Goal: Task Accomplishment & Management: Use online tool/utility

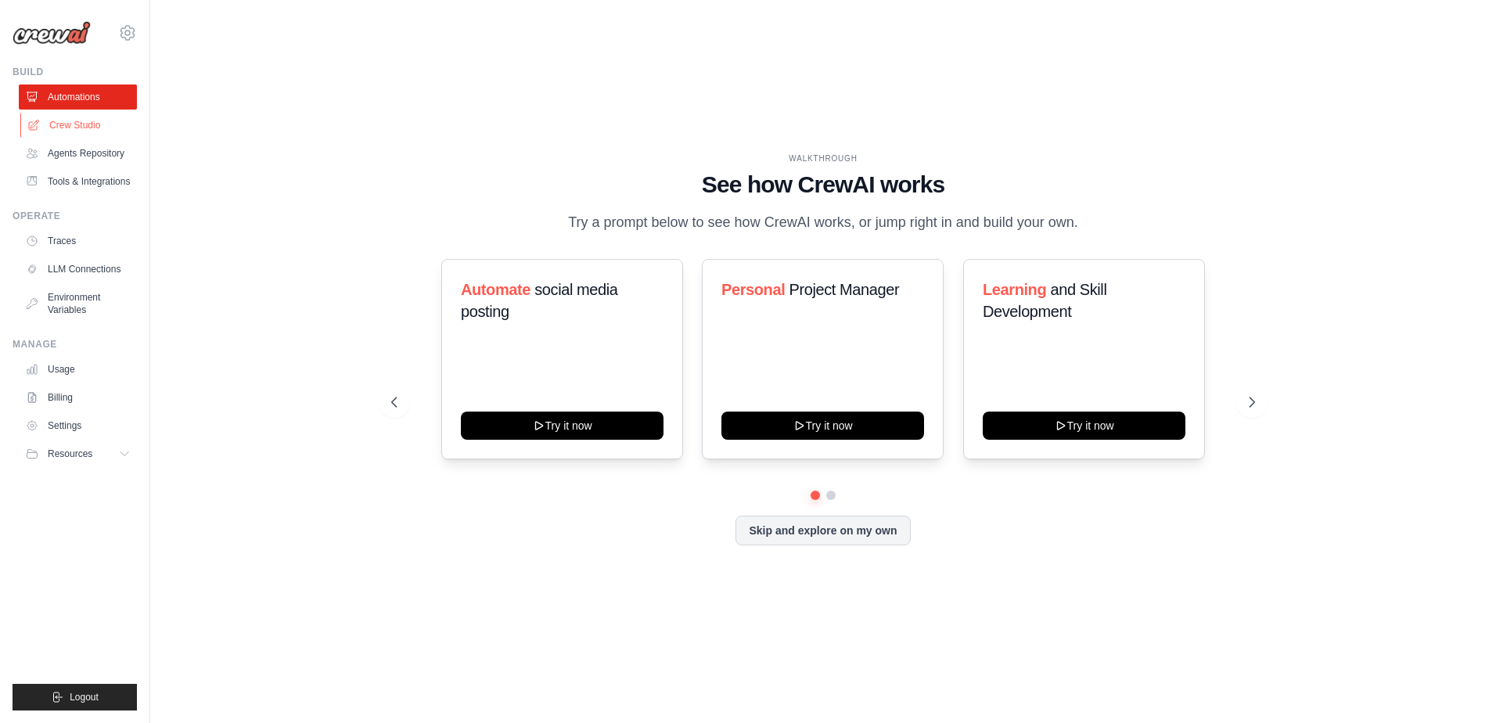
click at [89, 121] on link "Crew Studio" at bounding box center [79, 125] width 118 height 25
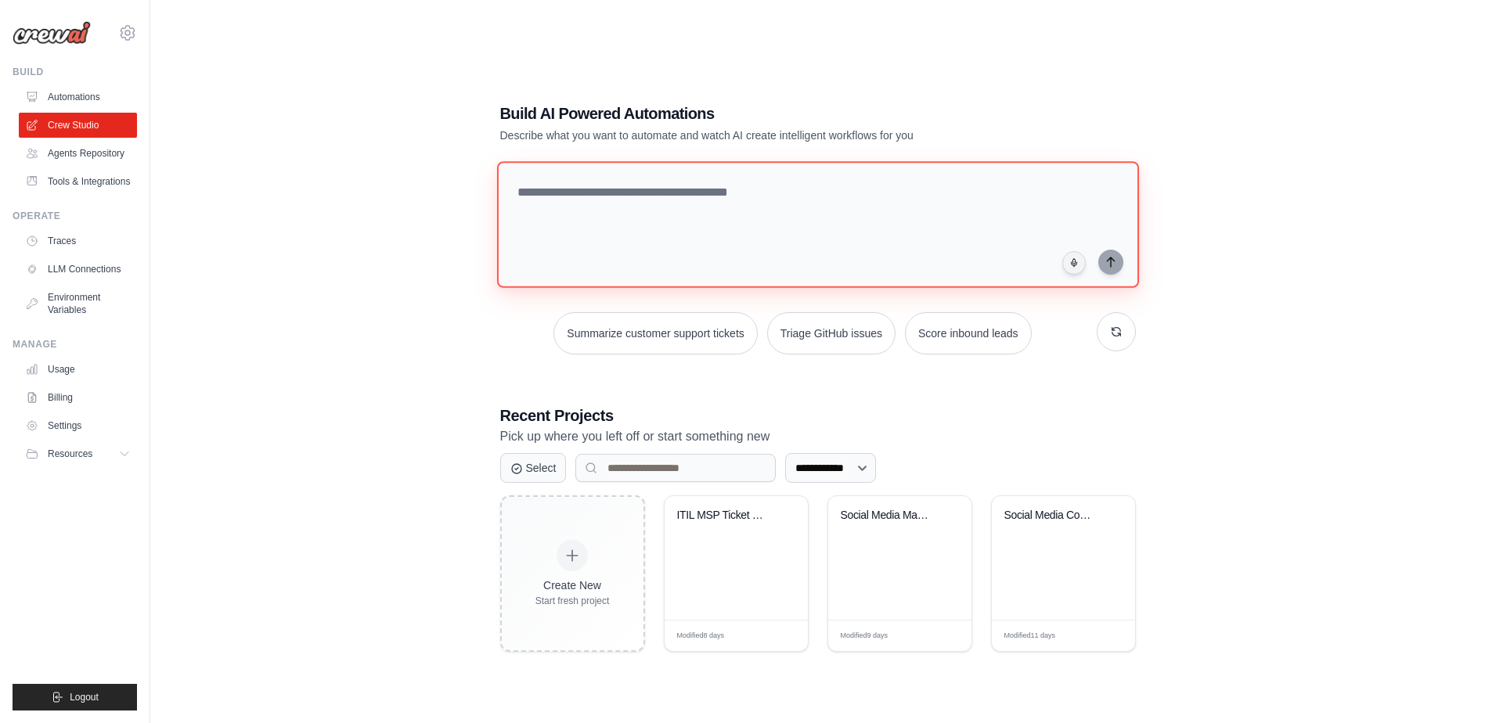
click at [592, 194] on textarea at bounding box center [817, 224] width 642 height 127
type textarea "*"
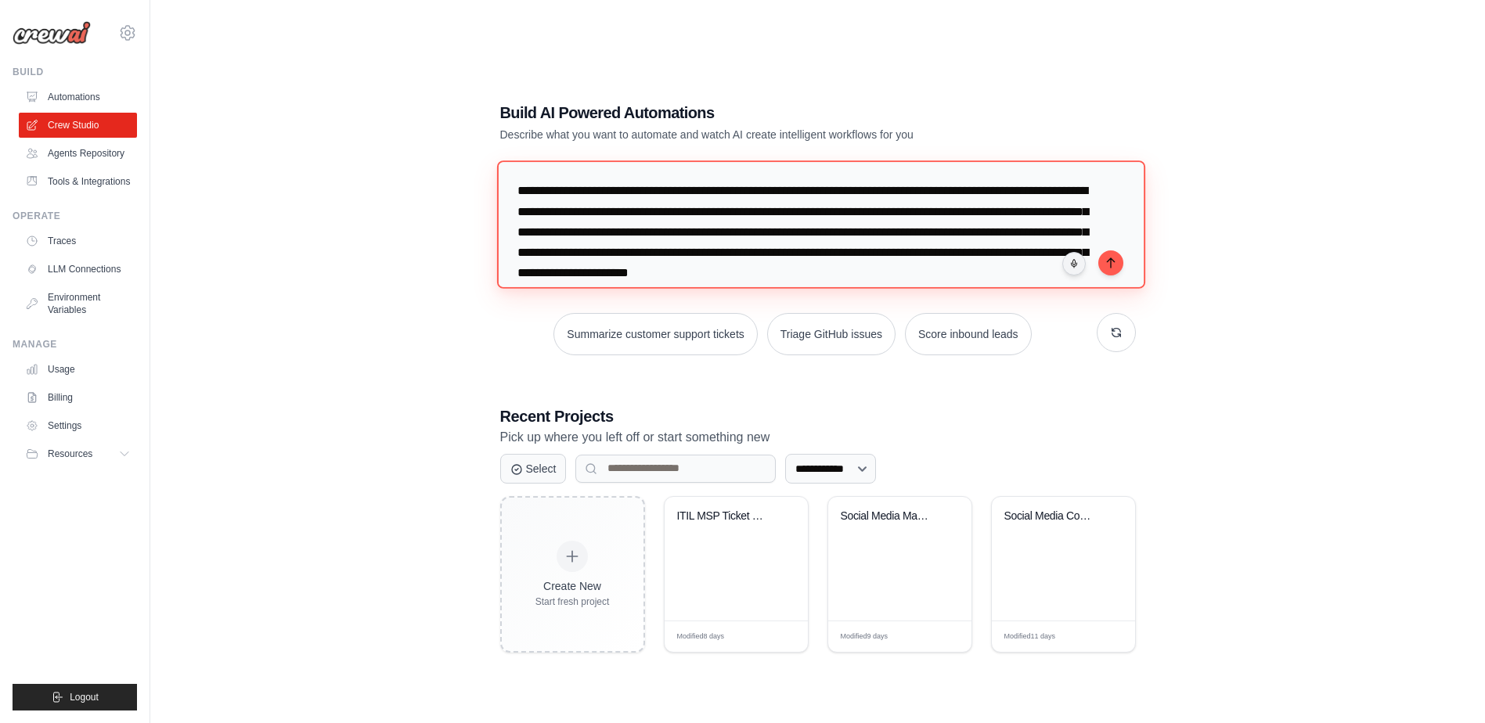
scroll to position [15, 0]
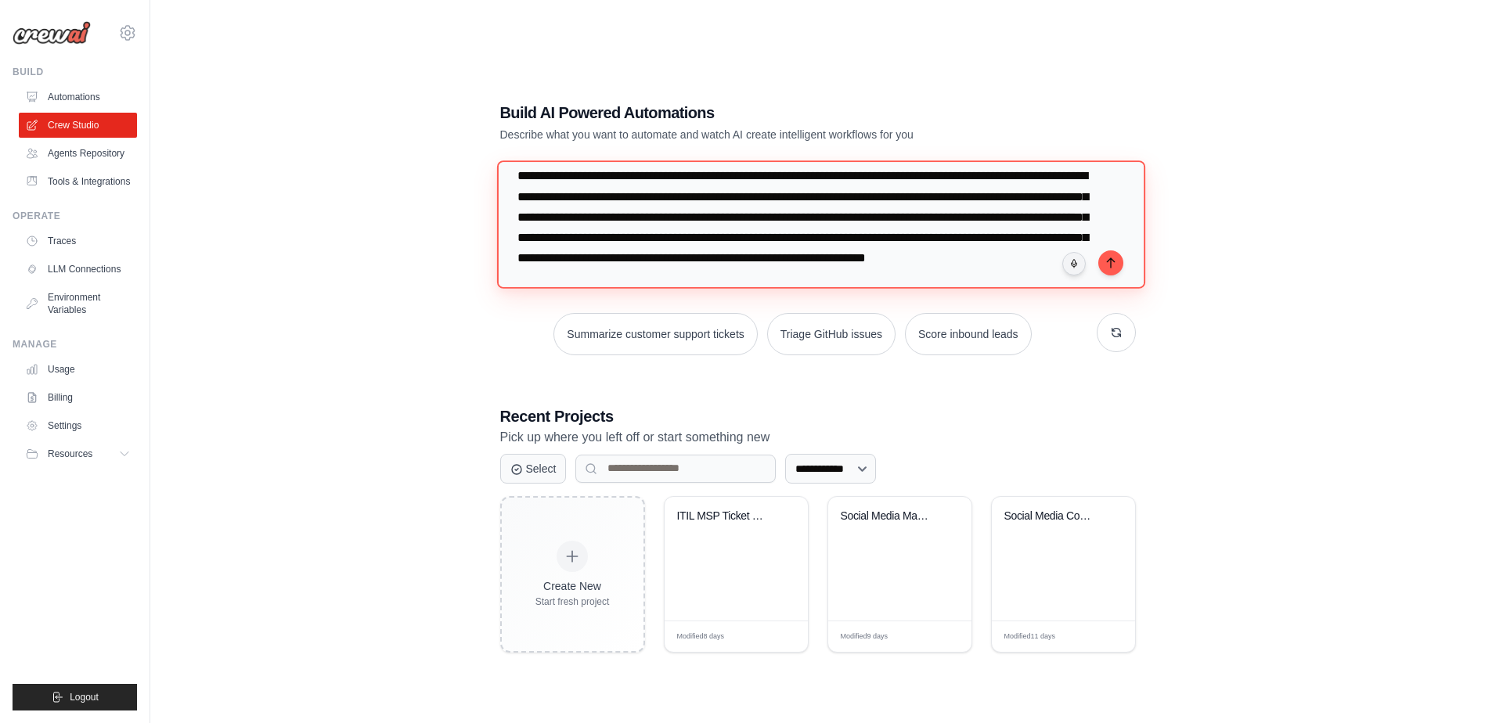
type textarea "**********"
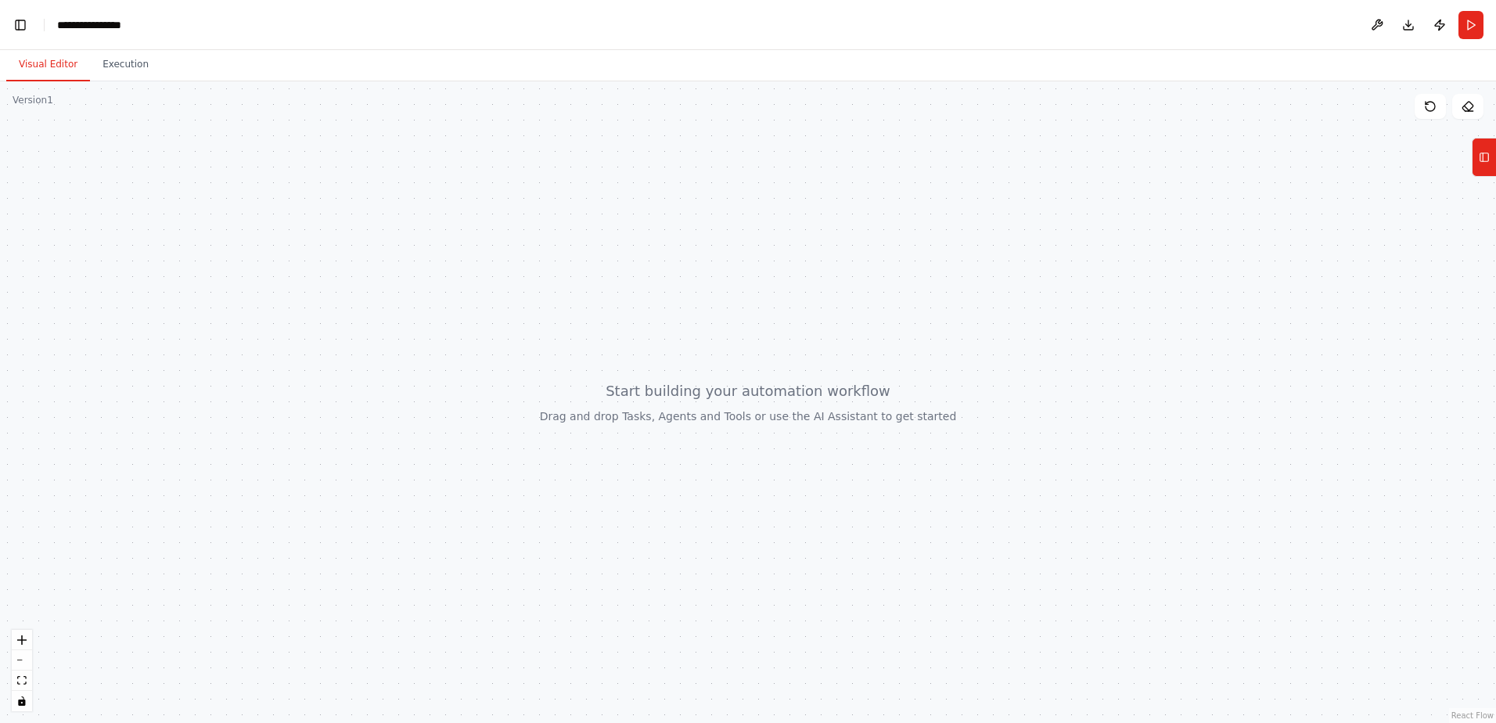
scroll to position [0, 20]
click at [13, 23] on button "Toggle Left Sidebar" at bounding box center [20, 25] width 22 height 22
click at [20, 20] on button "Toggle Left Sidebar" at bounding box center [20, 25] width 22 height 22
click at [20, 19] on button "Toggle Left Sidebar" at bounding box center [20, 25] width 22 height 22
click at [94, 23] on ol "**********" at bounding box center [126, 25] width 139 height 16
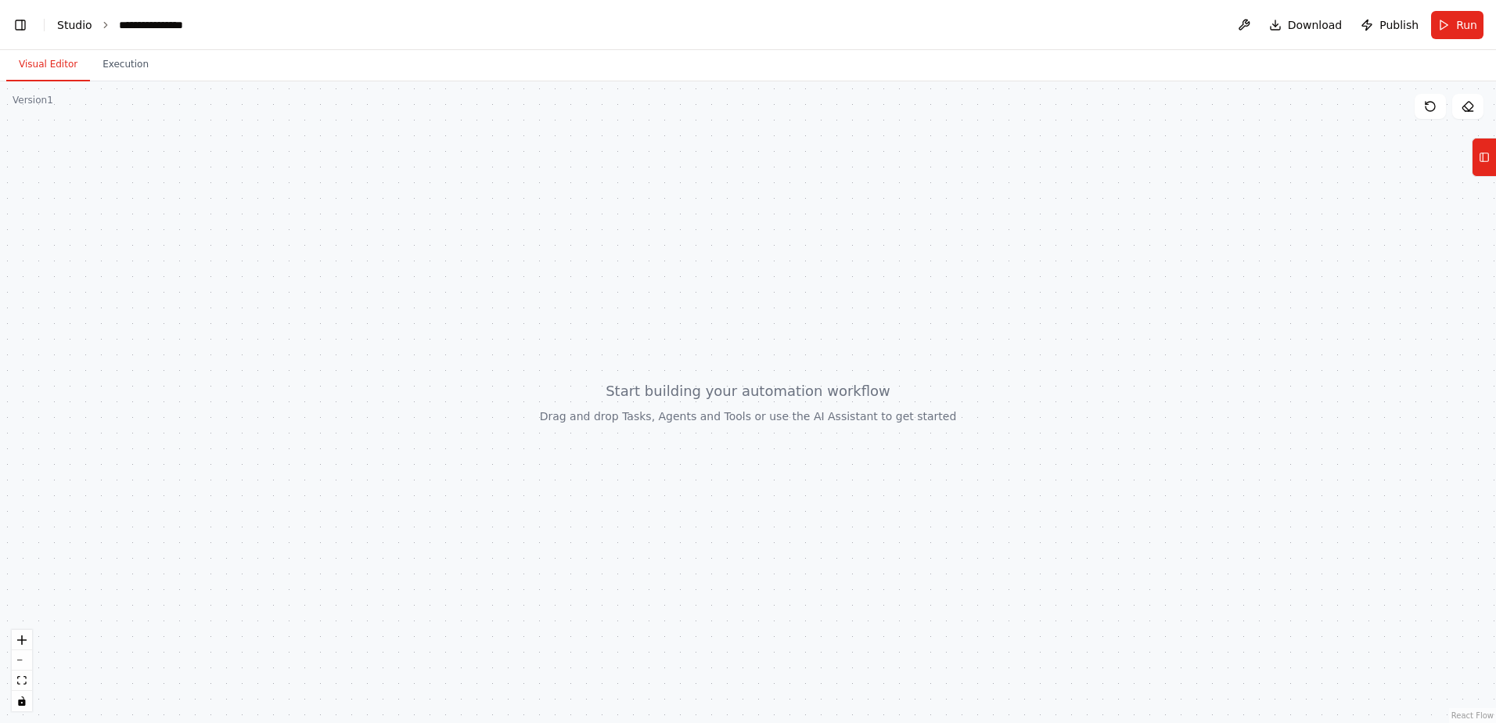
click at [67, 24] on link "Studio" at bounding box center [74, 25] width 35 height 13
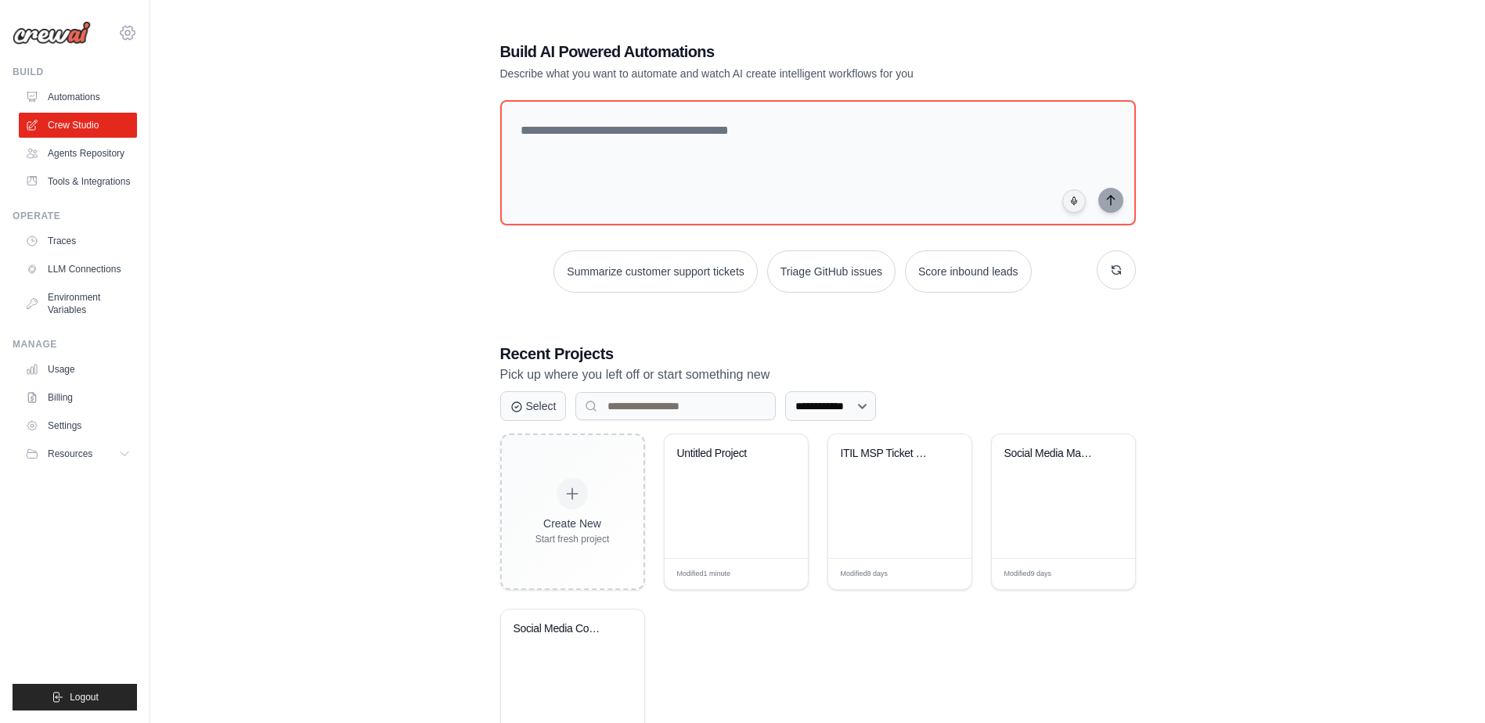
click at [119, 26] on icon at bounding box center [127, 32] width 19 height 19
click at [164, 101] on span "Settings" at bounding box center [196, 97] width 124 height 16
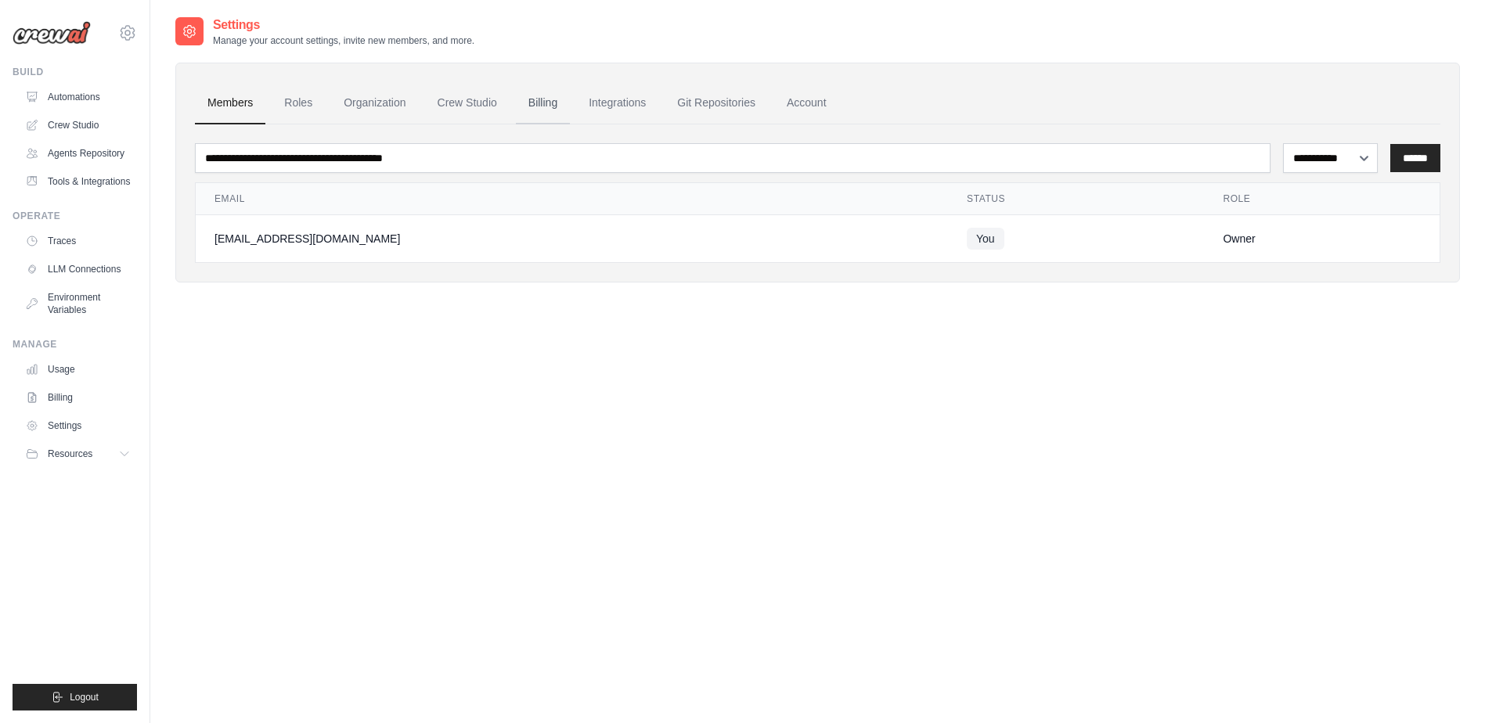
click at [545, 102] on link "Billing" at bounding box center [543, 103] width 54 height 42
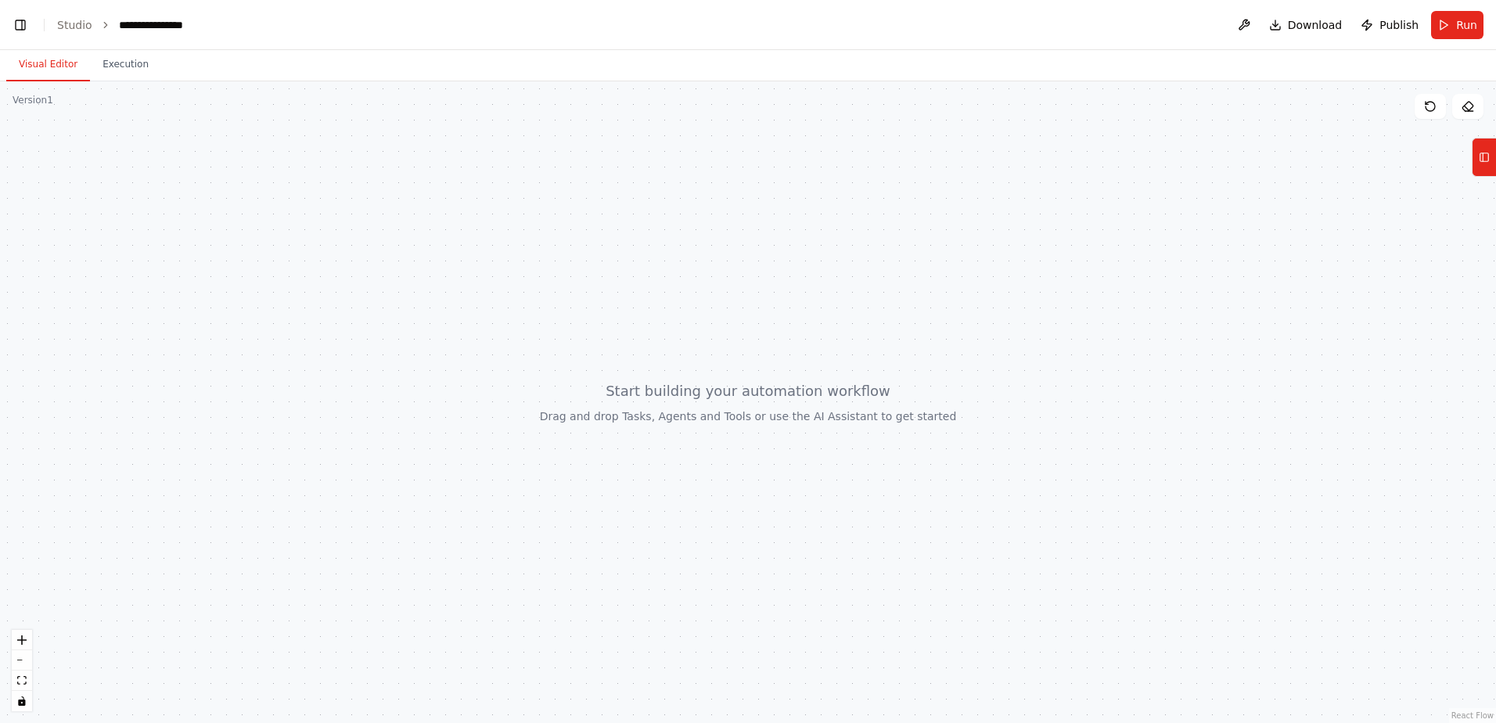
scroll to position [24161, 0]
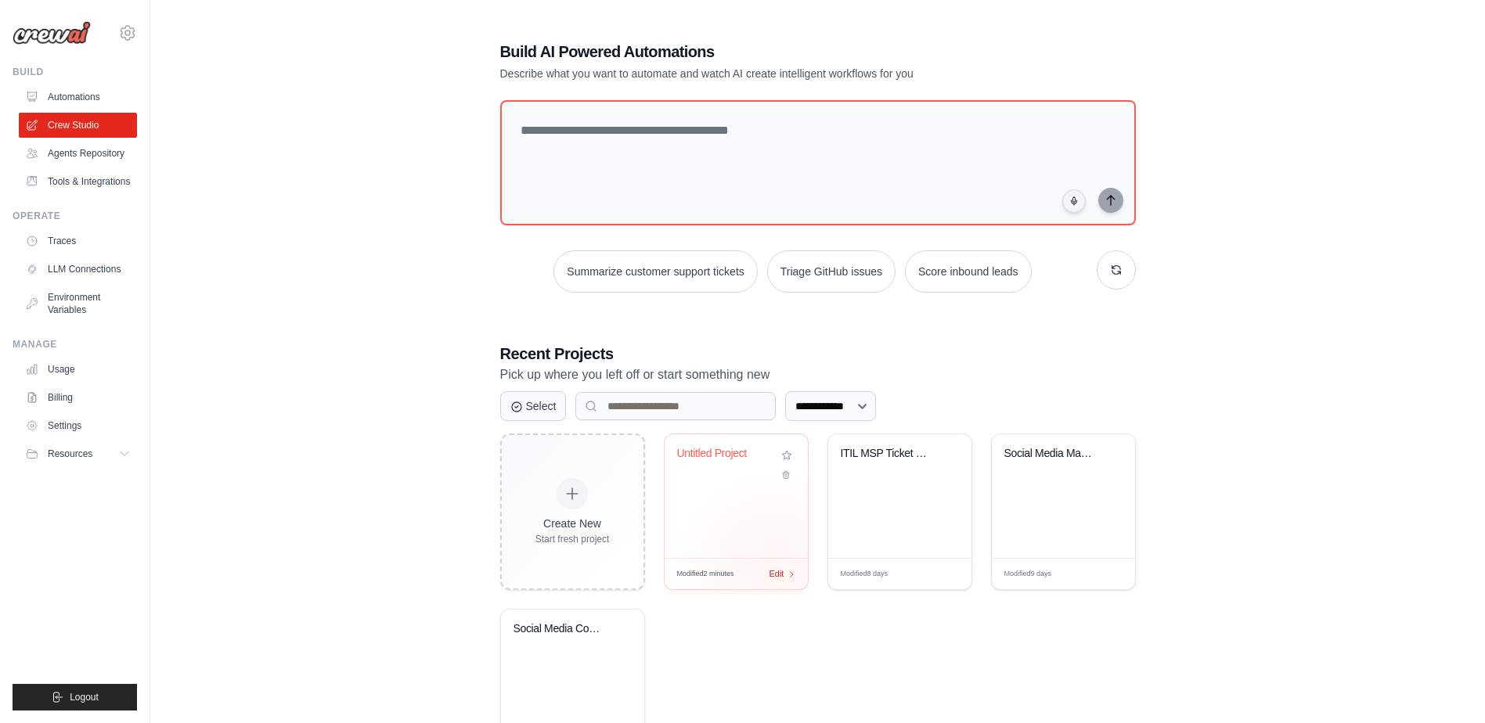
click at [773, 571] on span "Edit" at bounding box center [776, 573] width 15 height 13
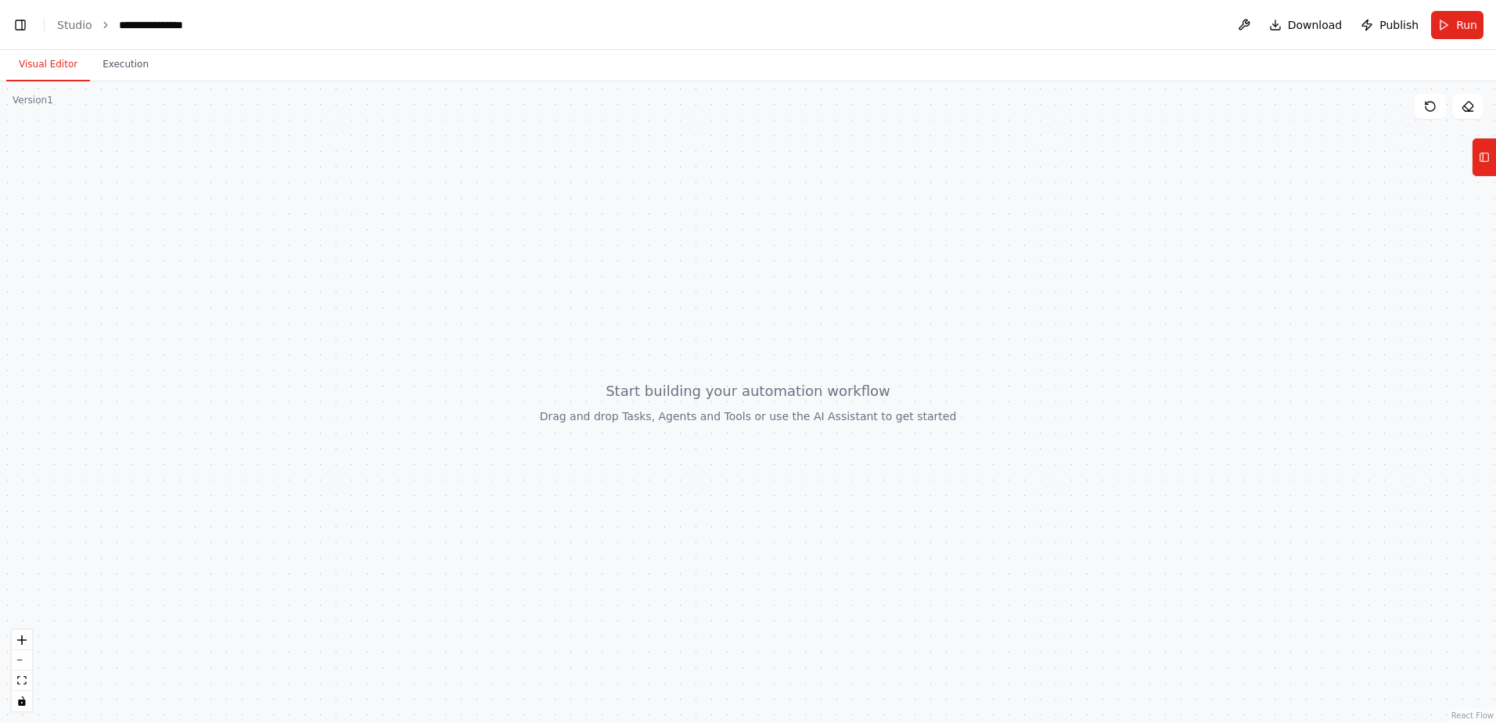
scroll to position [24161, 0]
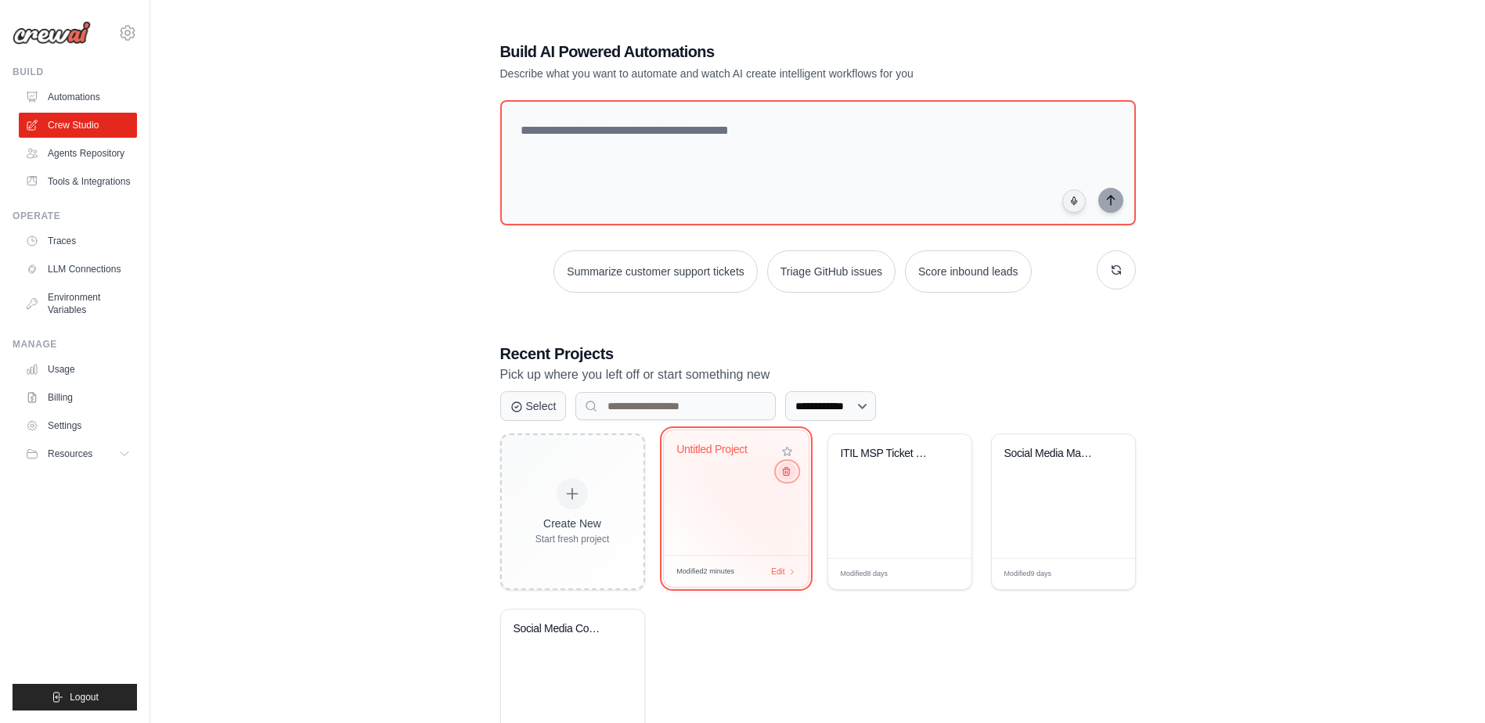
click at [783, 476] on icon at bounding box center [786, 472] width 7 height 8
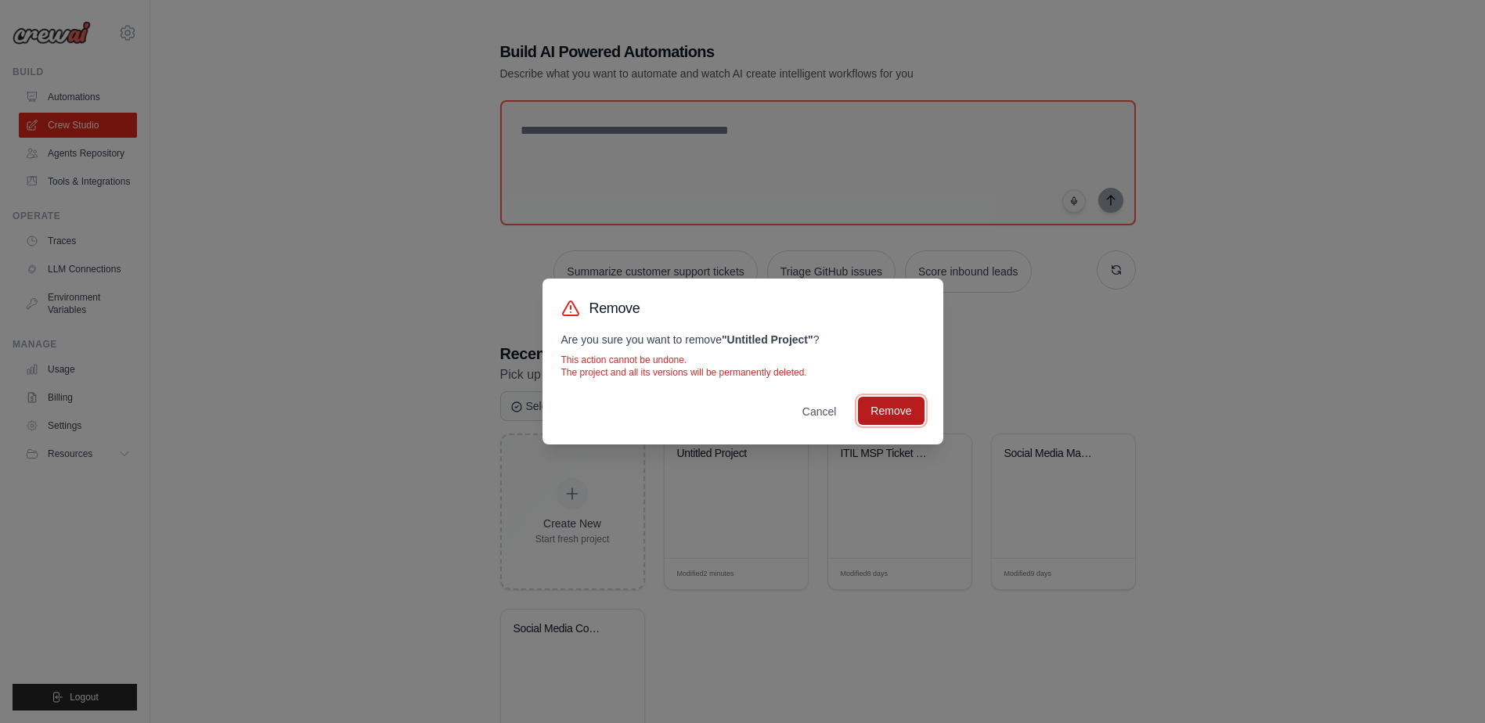
click at [895, 413] on button "Remove" at bounding box center [891, 411] width 66 height 28
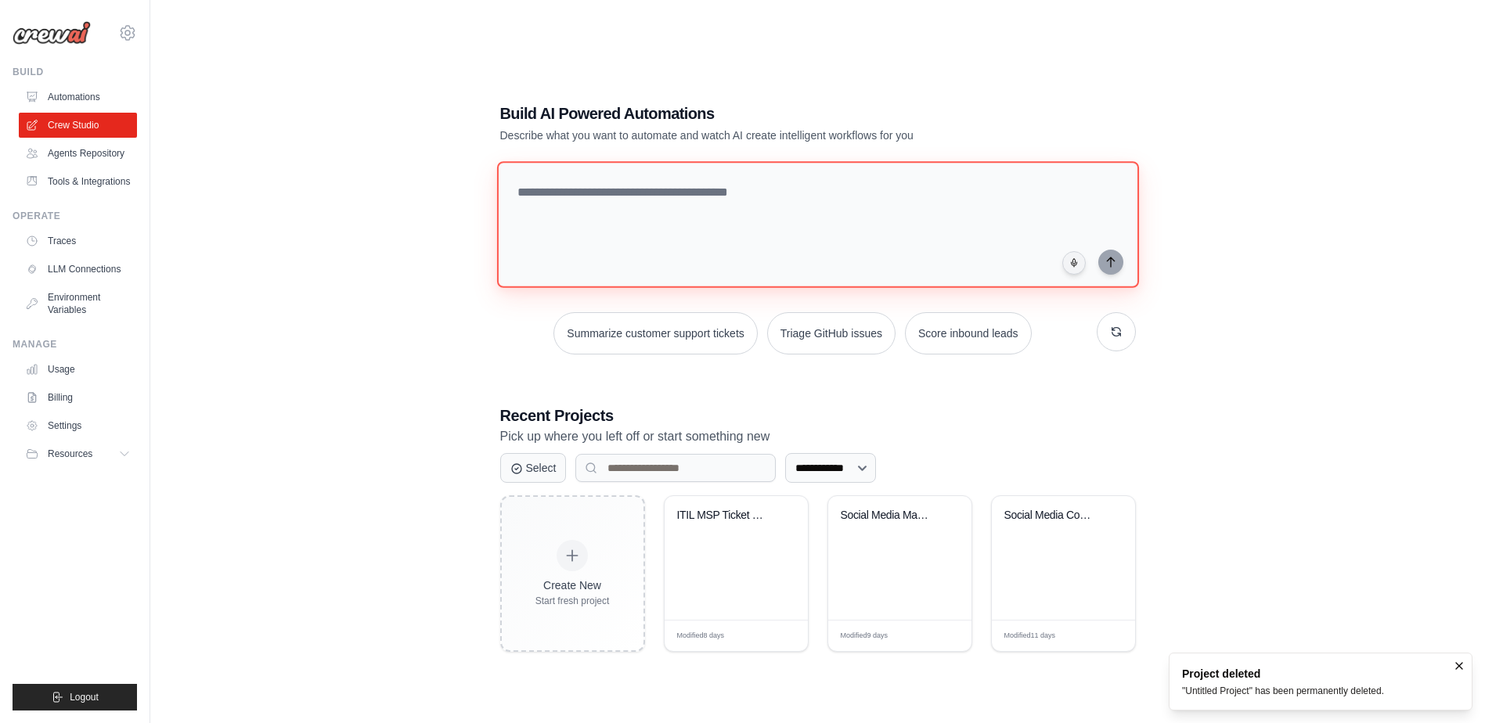
click at [607, 197] on textarea at bounding box center [817, 224] width 642 height 127
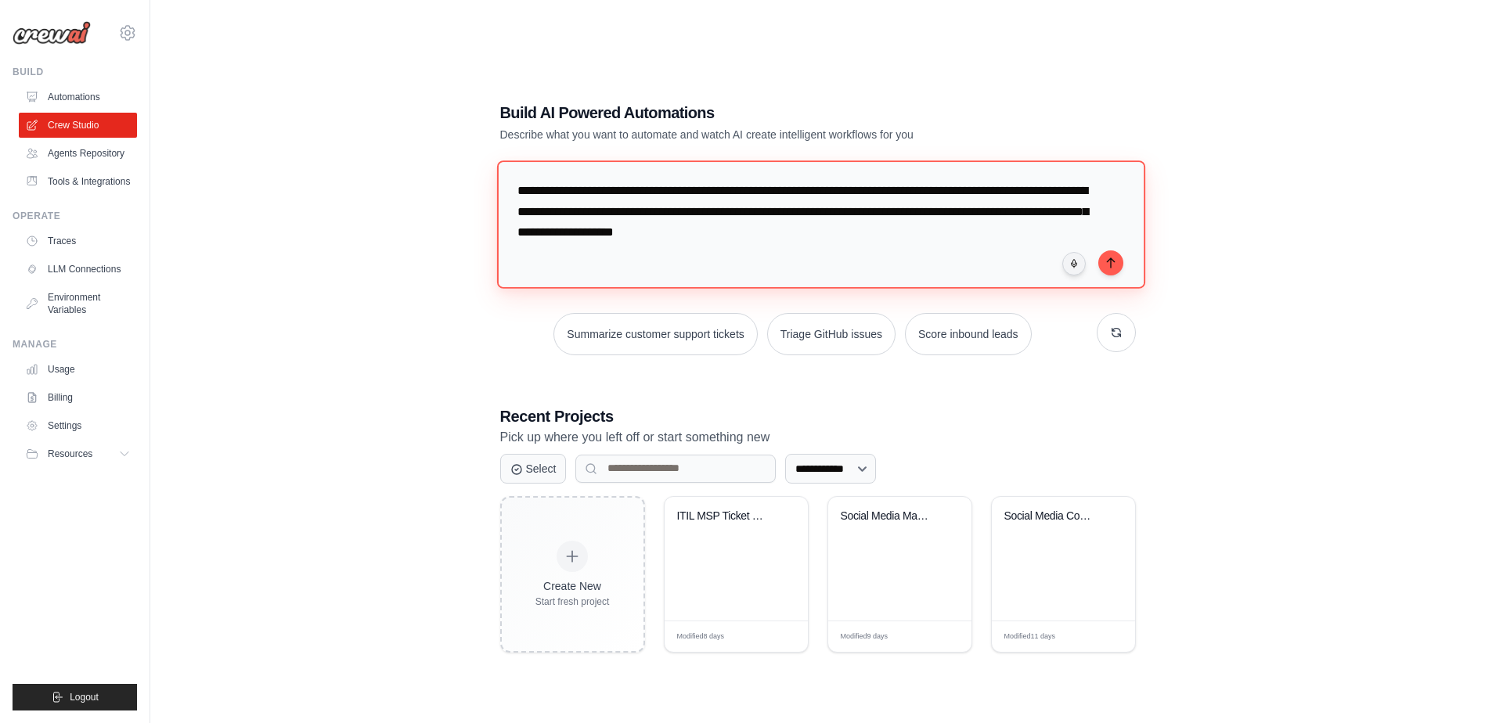
type textarea "**********"
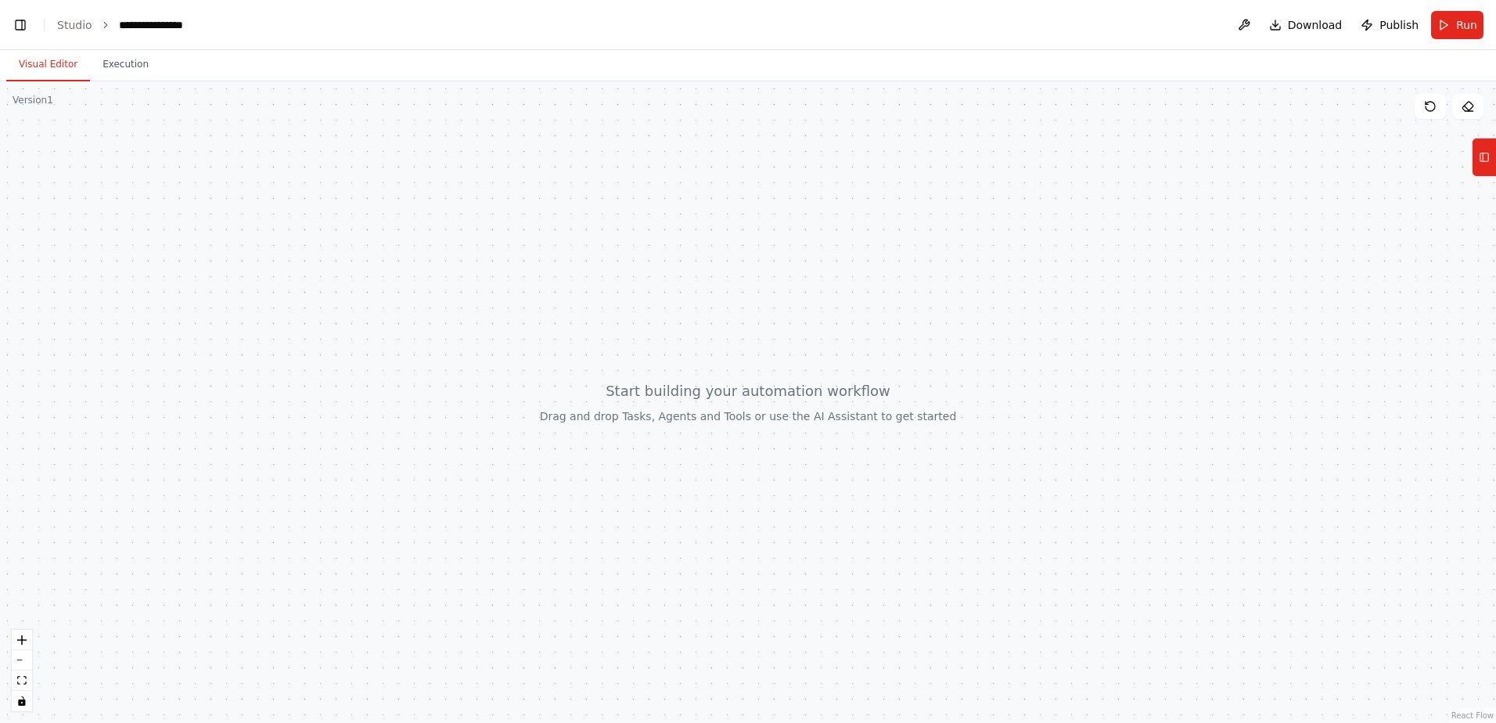
scroll to position [2655, 0]
click at [1483, 160] on icon at bounding box center [1483, 157] width 0 height 9
click at [1487, 156] on icon at bounding box center [1484, 157] width 11 height 25
click at [623, 437] on div at bounding box center [748, 402] width 1496 height 642
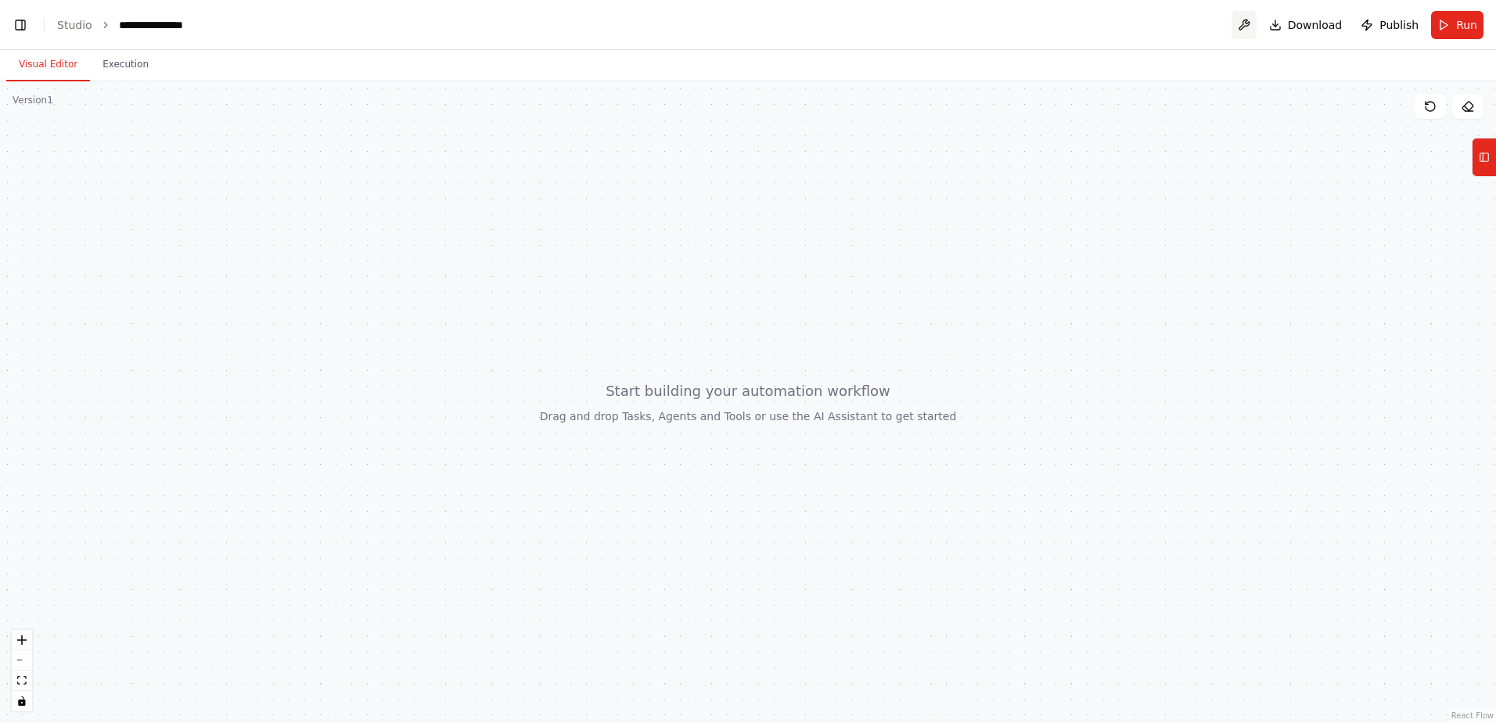
click at [1252, 23] on button at bounding box center [1244, 25] width 25 height 28
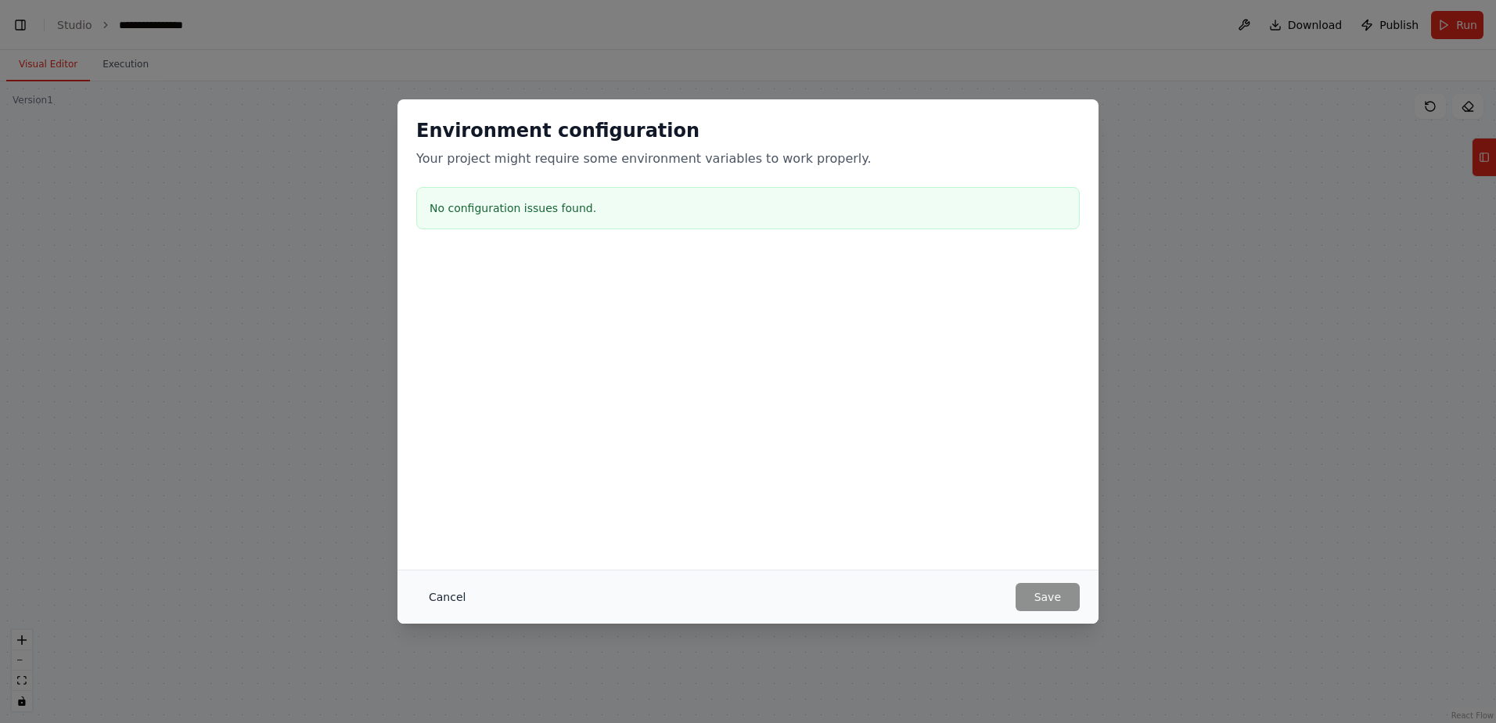
click at [444, 596] on button "Cancel" at bounding box center [447, 597] width 62 height 28
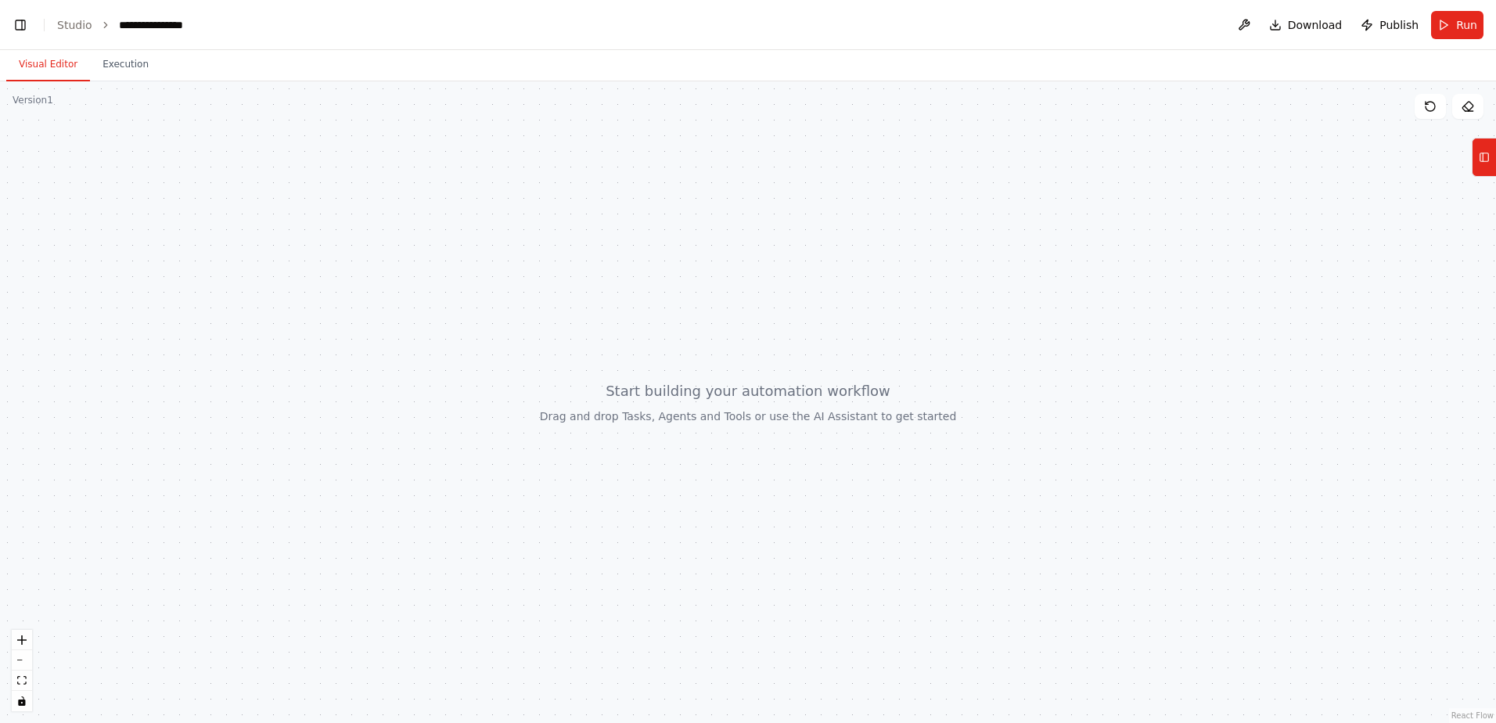
scroll to position [0, 20]
click at [20, 28] on button "Toggle Left Sidebar" at bounding box center [20, 25] width 22 height 22
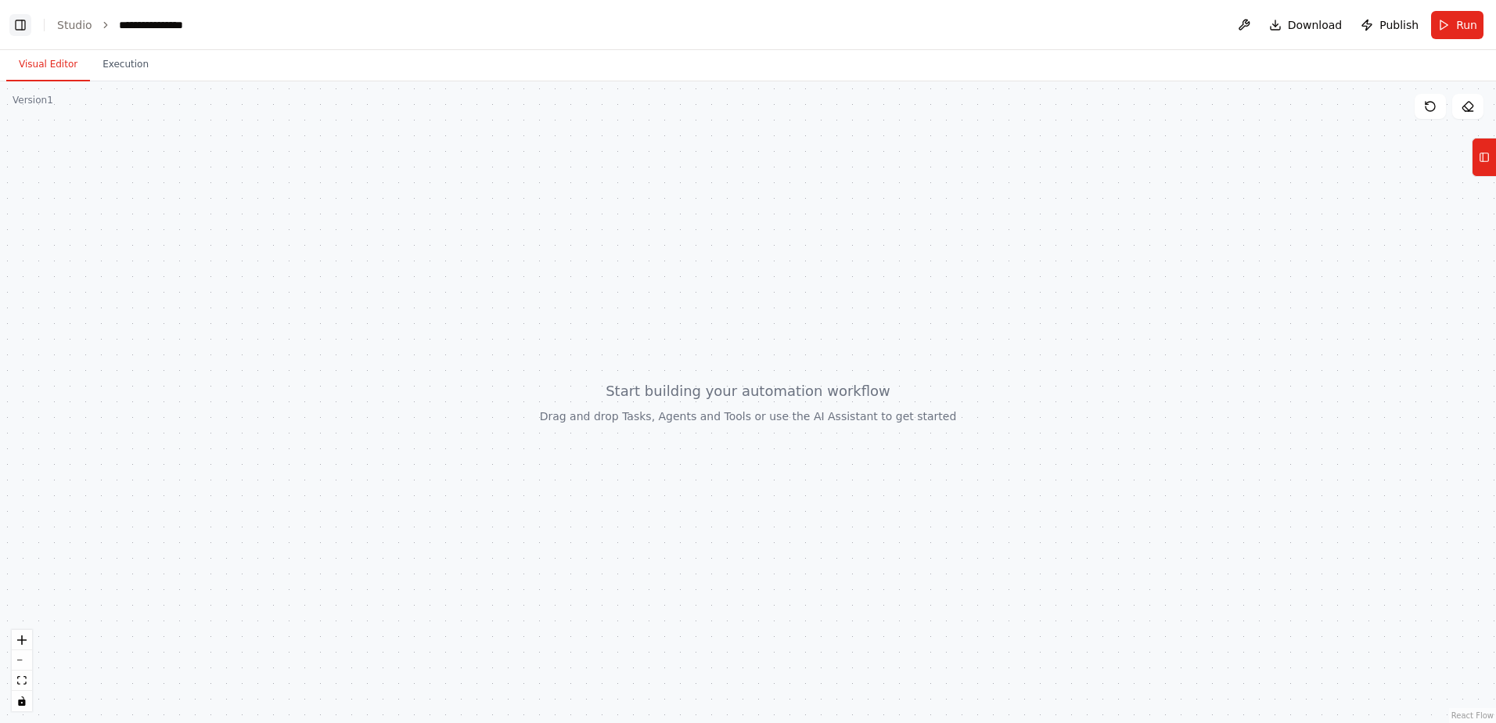
click at [20, 28] on button "Toggle Left Sidebar" at bounding box center [20, 25] width 22 height 22
click at [22, 28] on button "Toggle Left Sidebar" at bounding box center [20, 25] width 22 height 22
click at [122, 68] on button "Execution" at bounding box center [125, 65] width 71 height 33
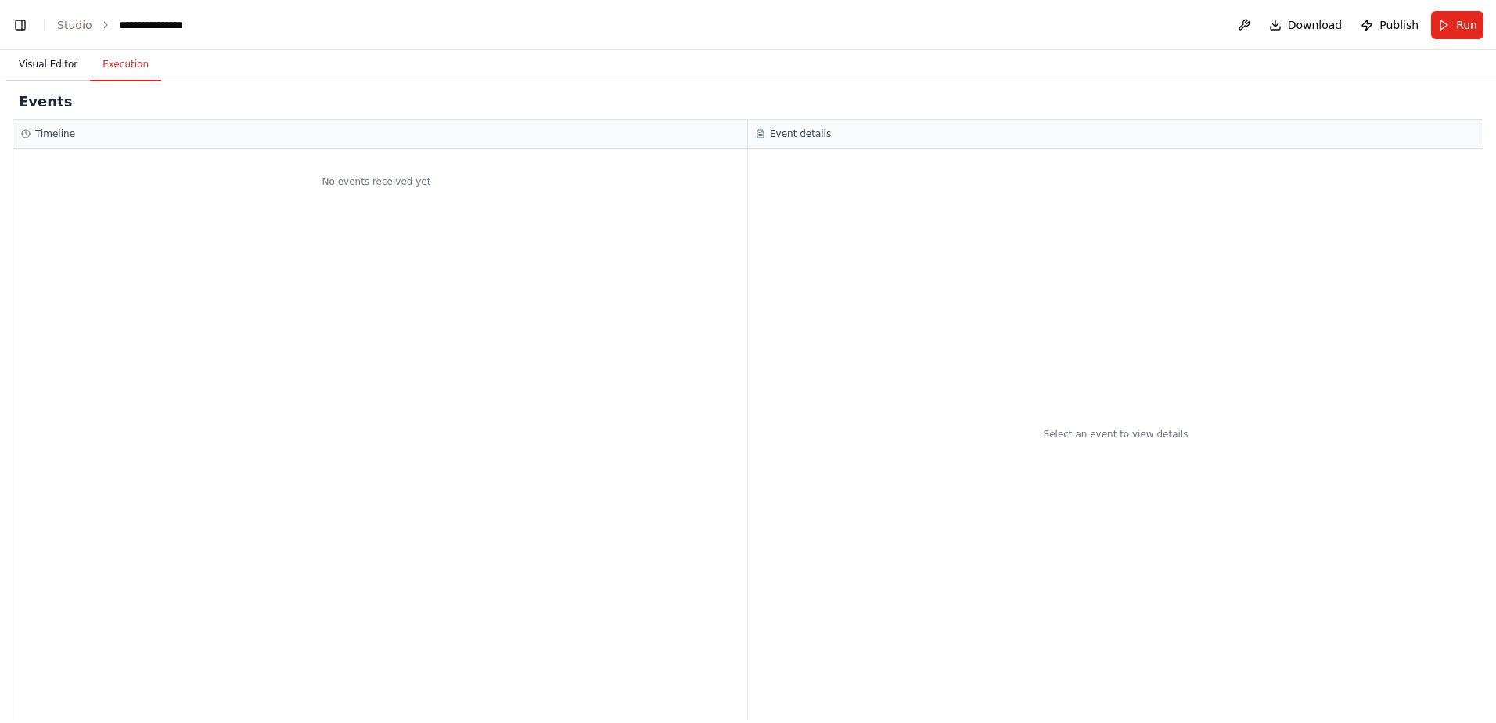
click at [49, 67] on button "Visual Editor" at bounding box center [48, 65] width 84 height 33
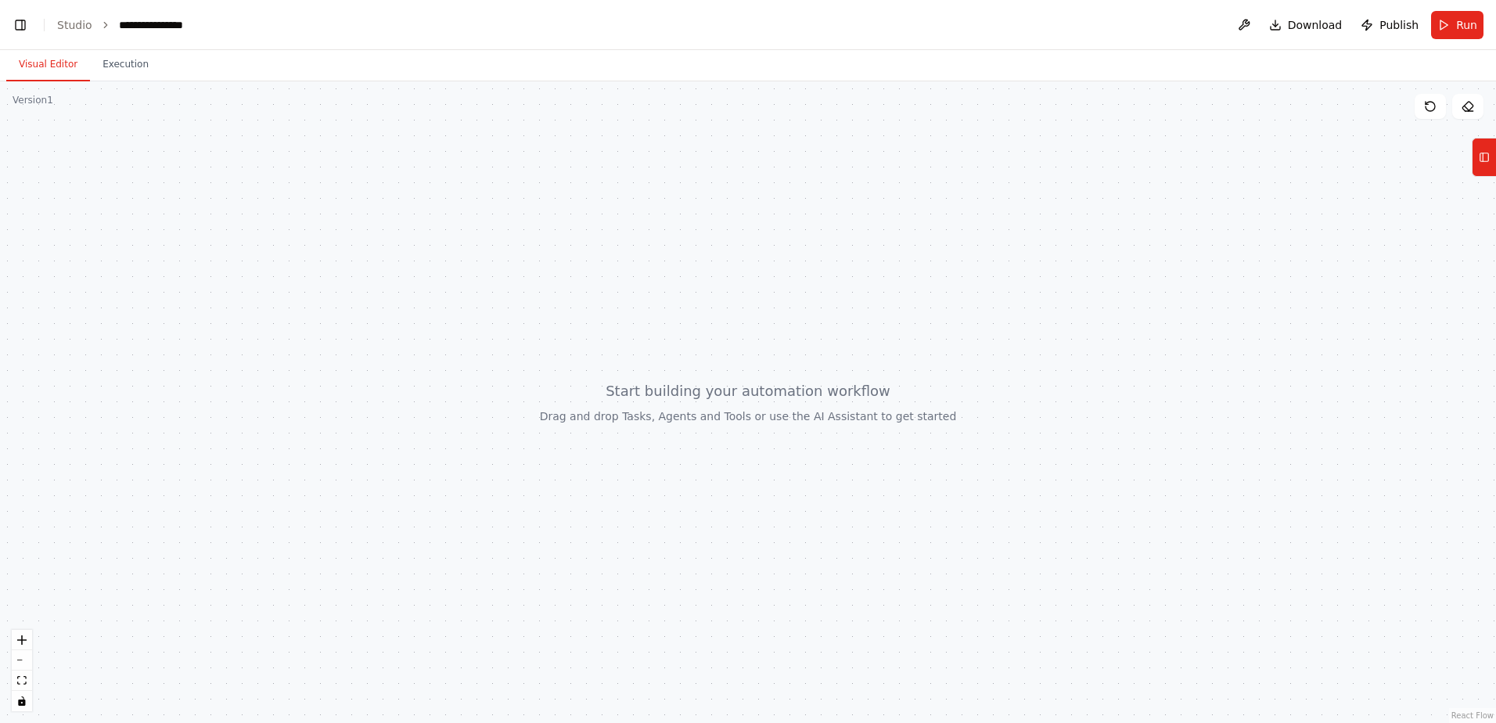
click at [459, 369] on div at bounding box center [748, 402] width 1496 height 642
drag, startPoint x: 632, startPoint y: 285, endPoint x: 491, endPoint y: 292, distance: 141.8
click at [491, 292] on div at bounding box center [748, 402] width 1496 height 642
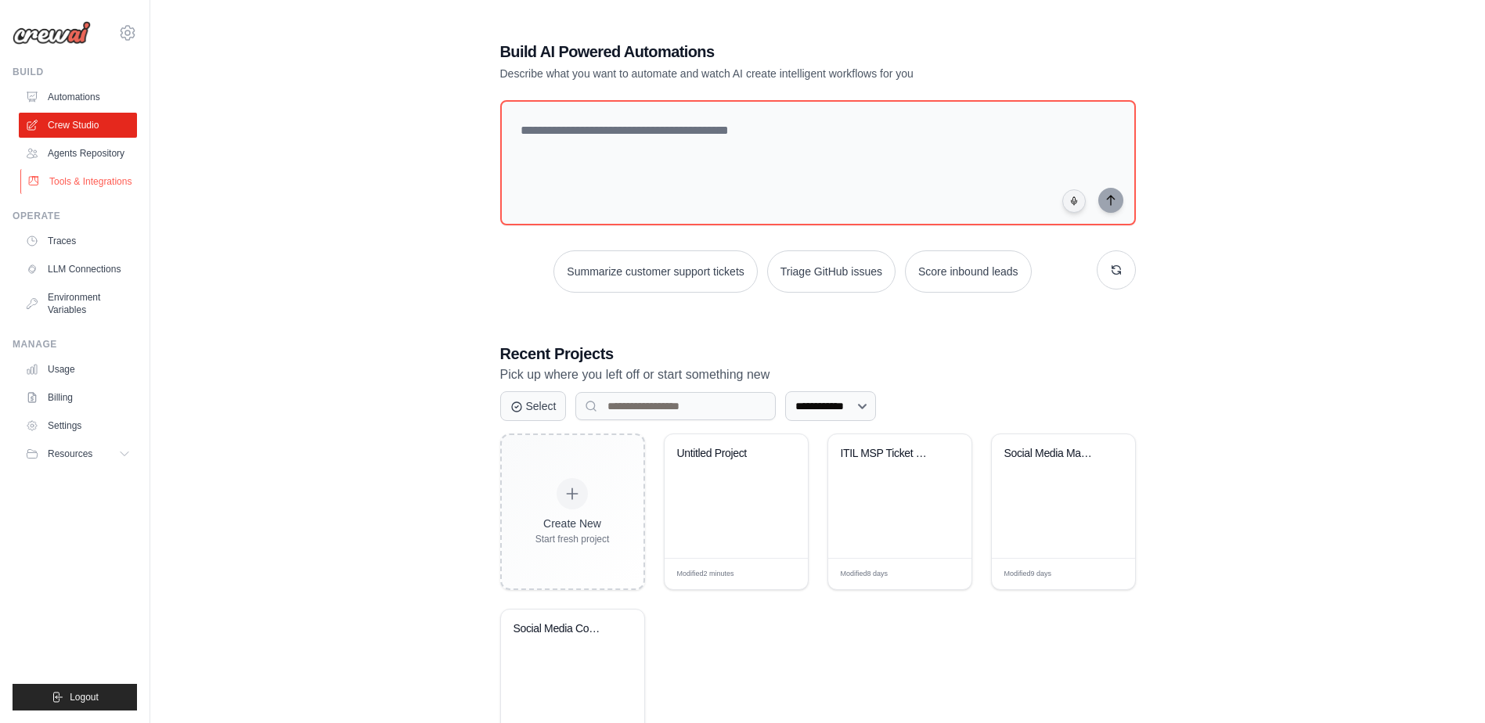
click at [106, 178] on link "Tools & Integrations" at bounding box center [79, 181] width 118 height 25
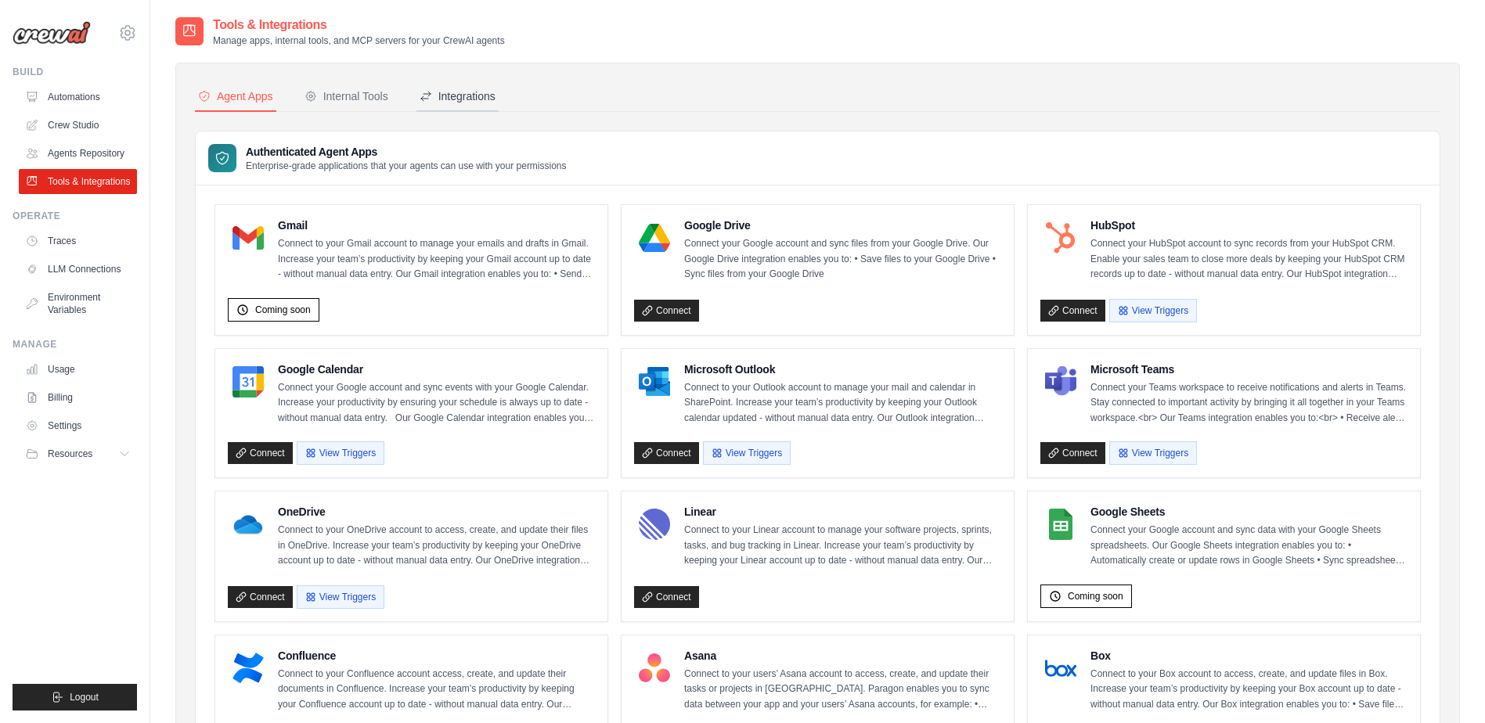
click at [474, 95] on div "Integrations" at bounding box center [457, 96] width 76 height 16
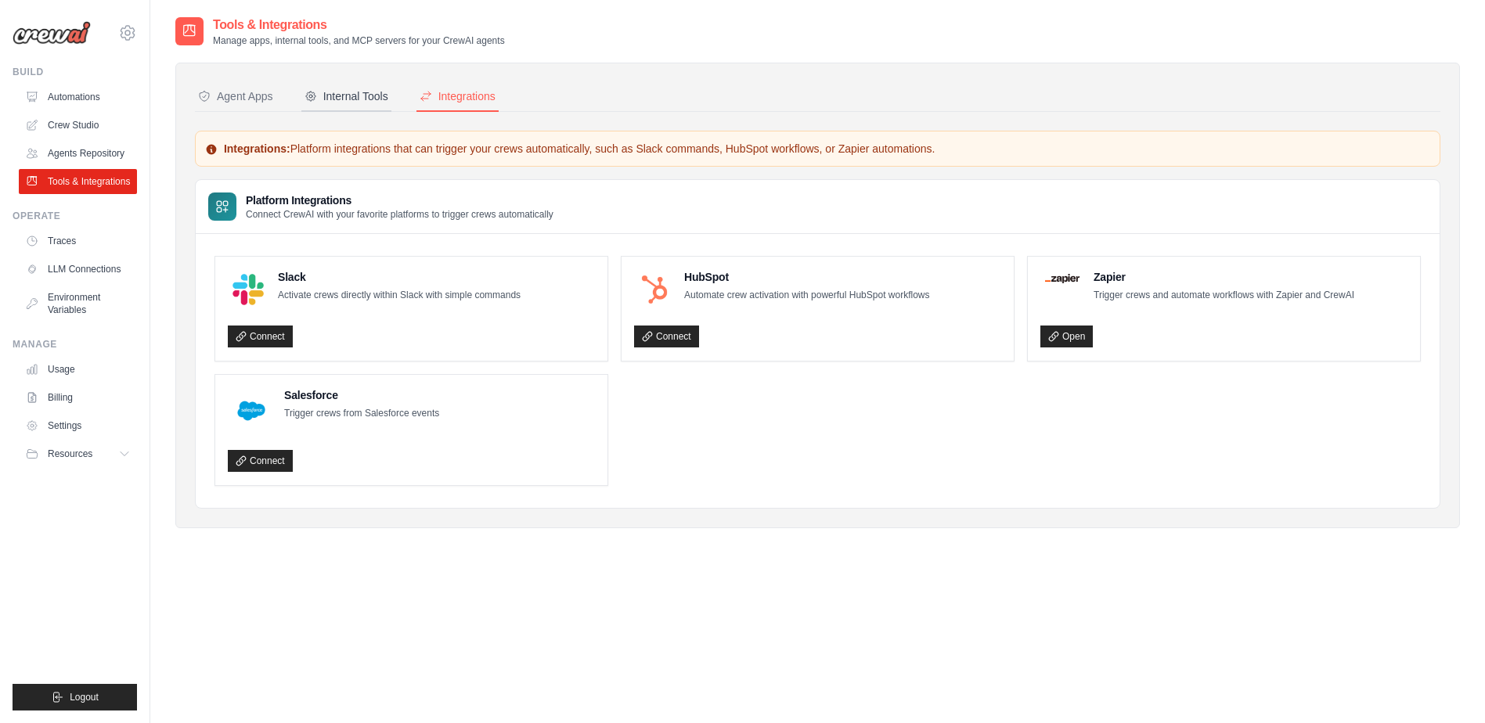
click at [352, 97] on div "Internal Tools" at bounding box center [346, 96] width 84 height 16
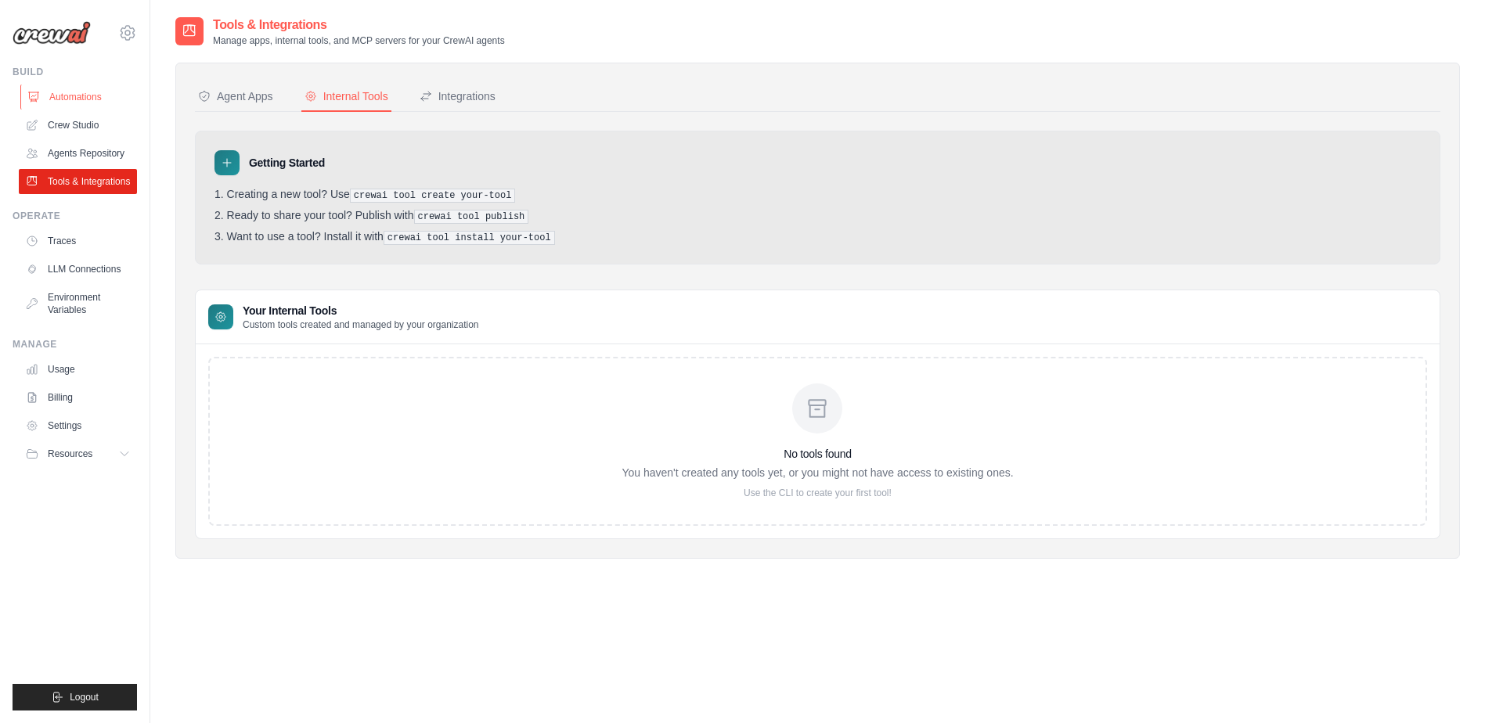
click at [65, 91] on link "Automations" at bounding box center [79, 97] width 118 height 25
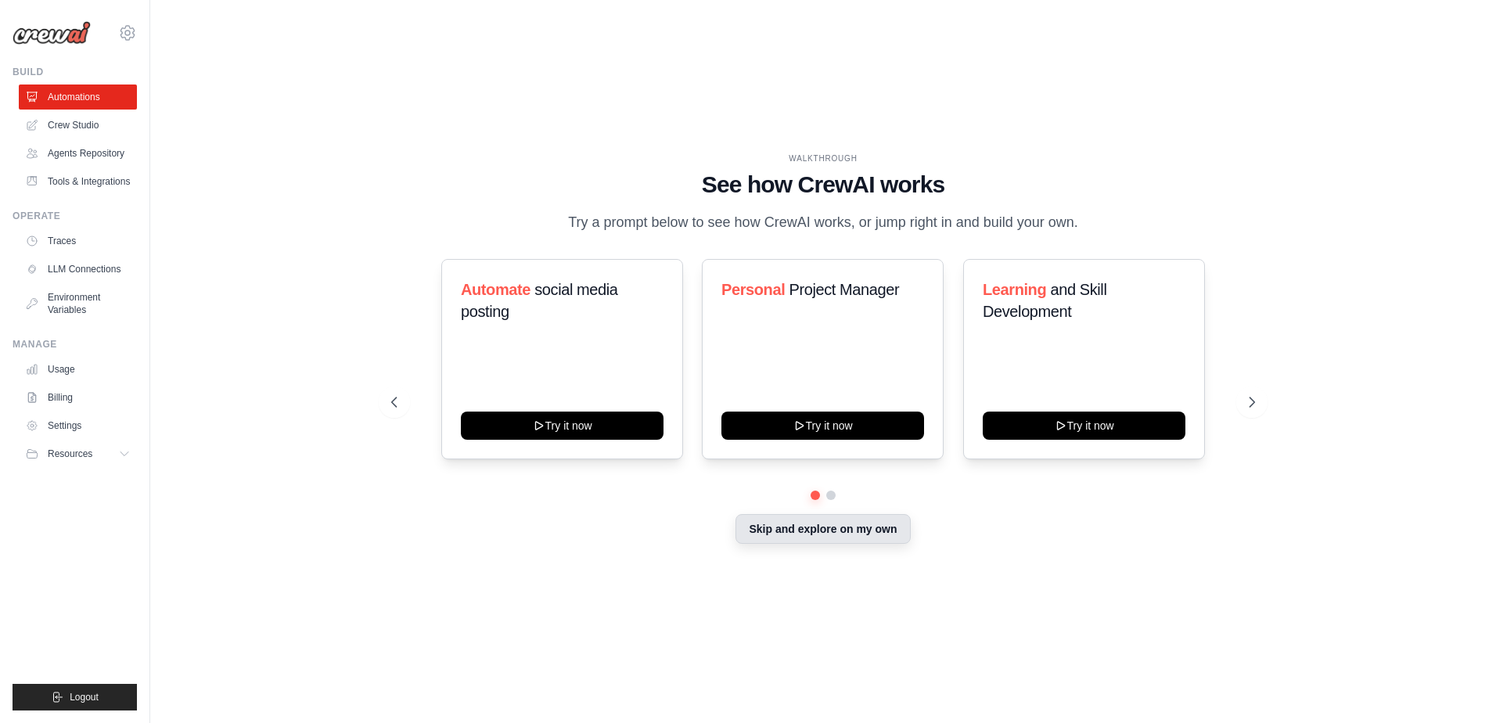
click at [841, 534] on button "Skip and explore on my own" at bounding box center [823, 529] width 175 height 30
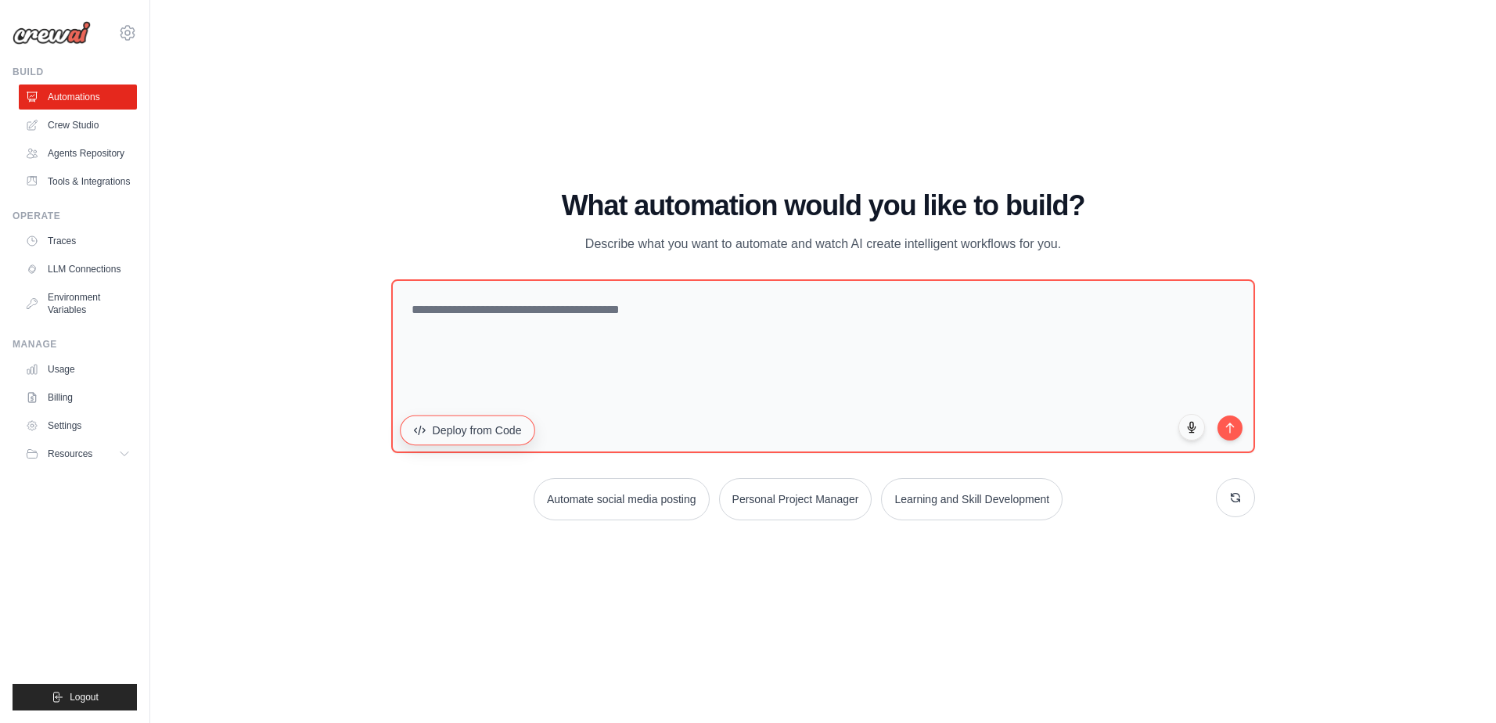
click at [504, 430] on button "Deploy from Code" at bounding box center [467, 431] width 135 height 30
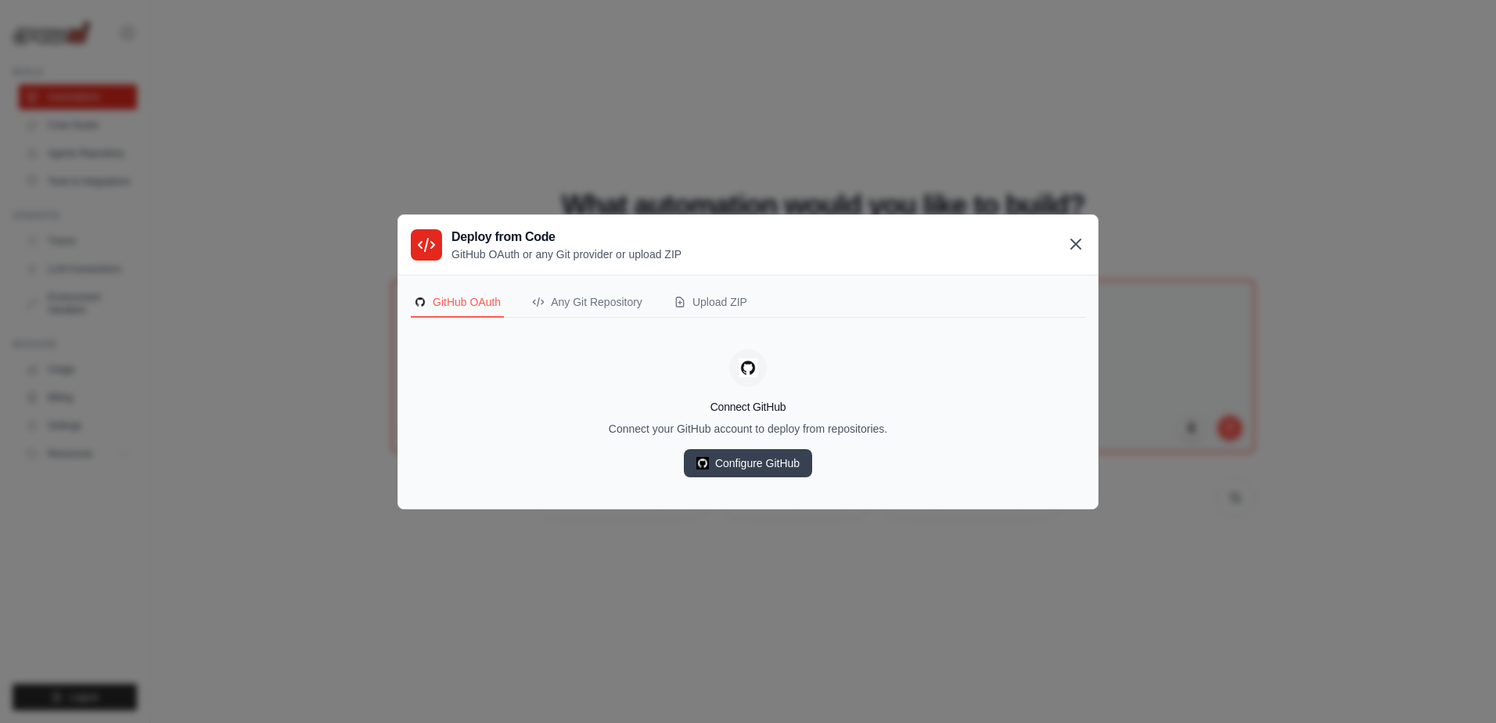
click at [1071, 246] on icon at bounding box center [1076, 244] width 19 height 19
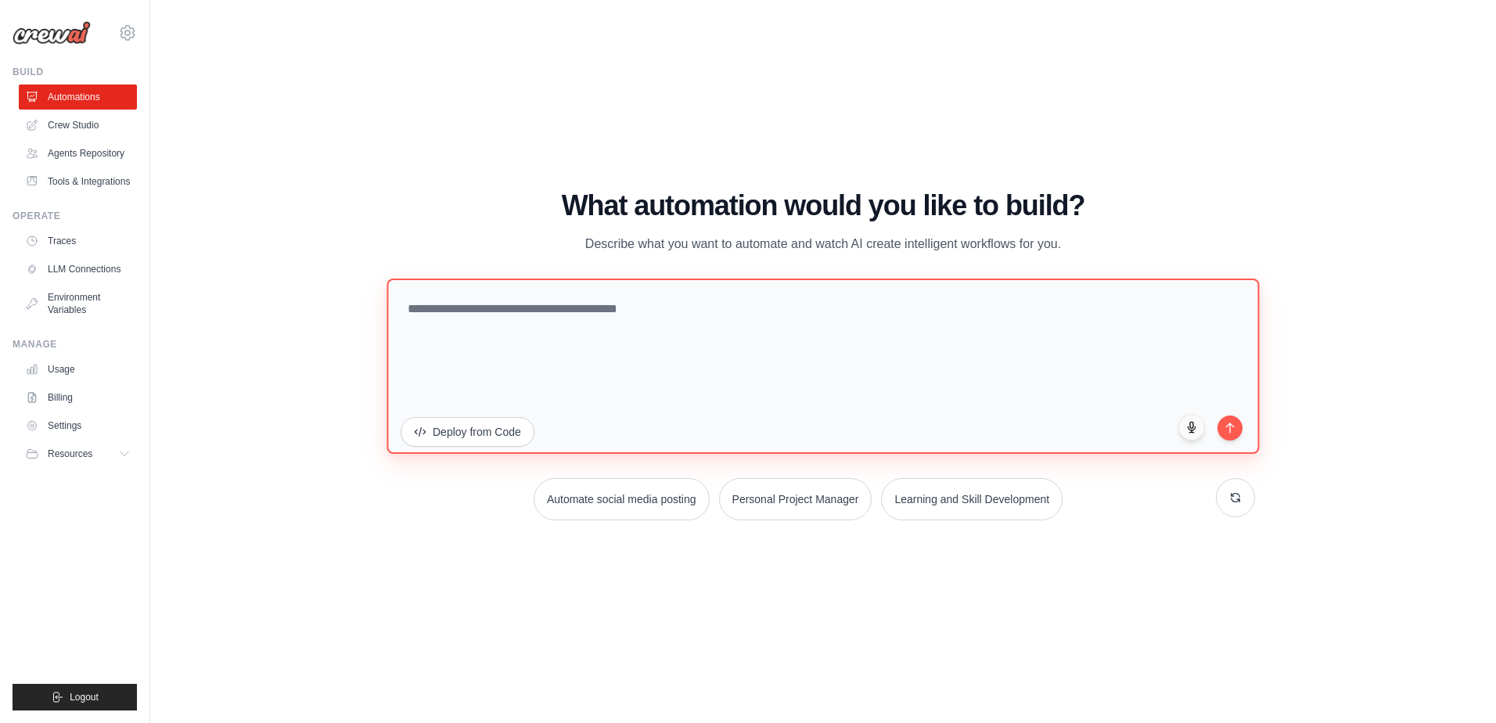
click at [550, 312] on textarea at bounding box center [823, 366] width 873 height 175
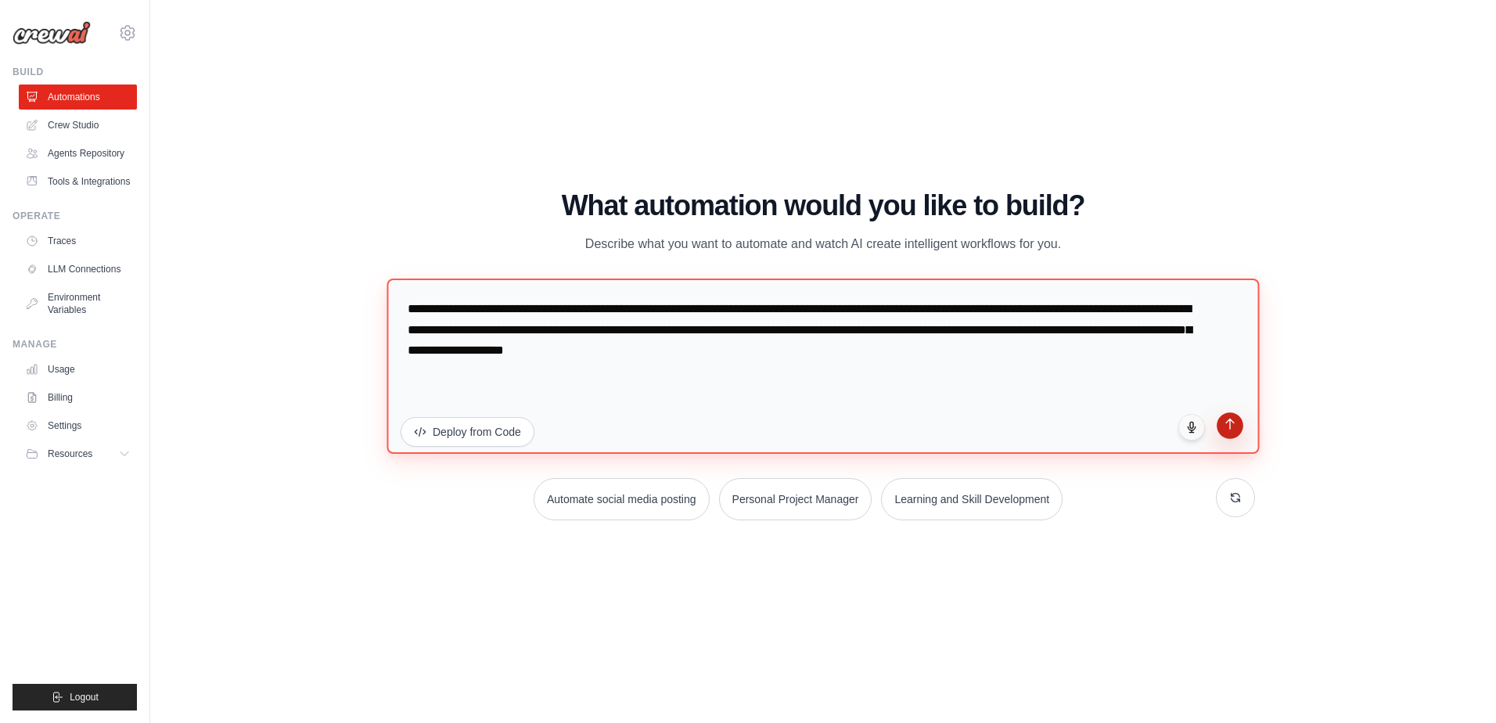
type textarea "**********"
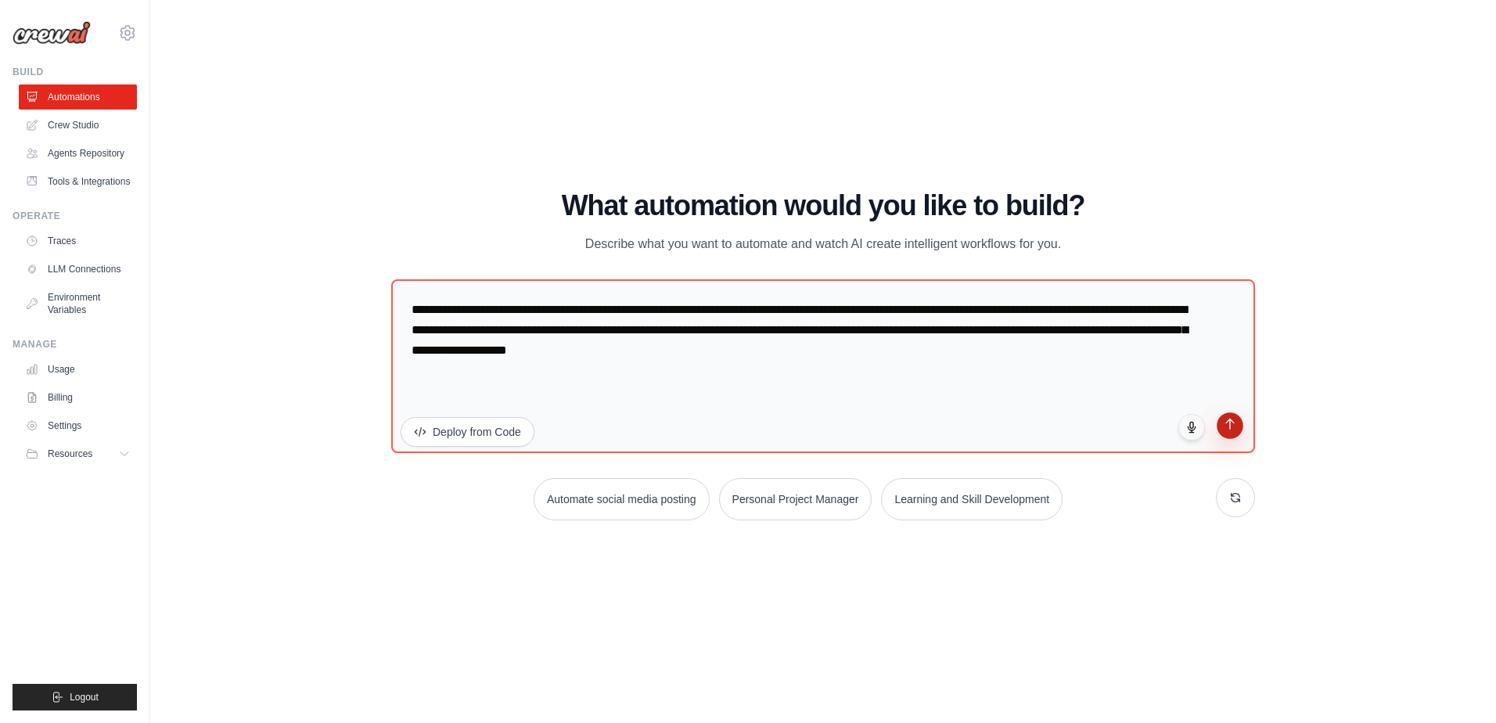
click at [1232, 424] on icon "submit" at bounding box center [1230, 424] width 13 height 13
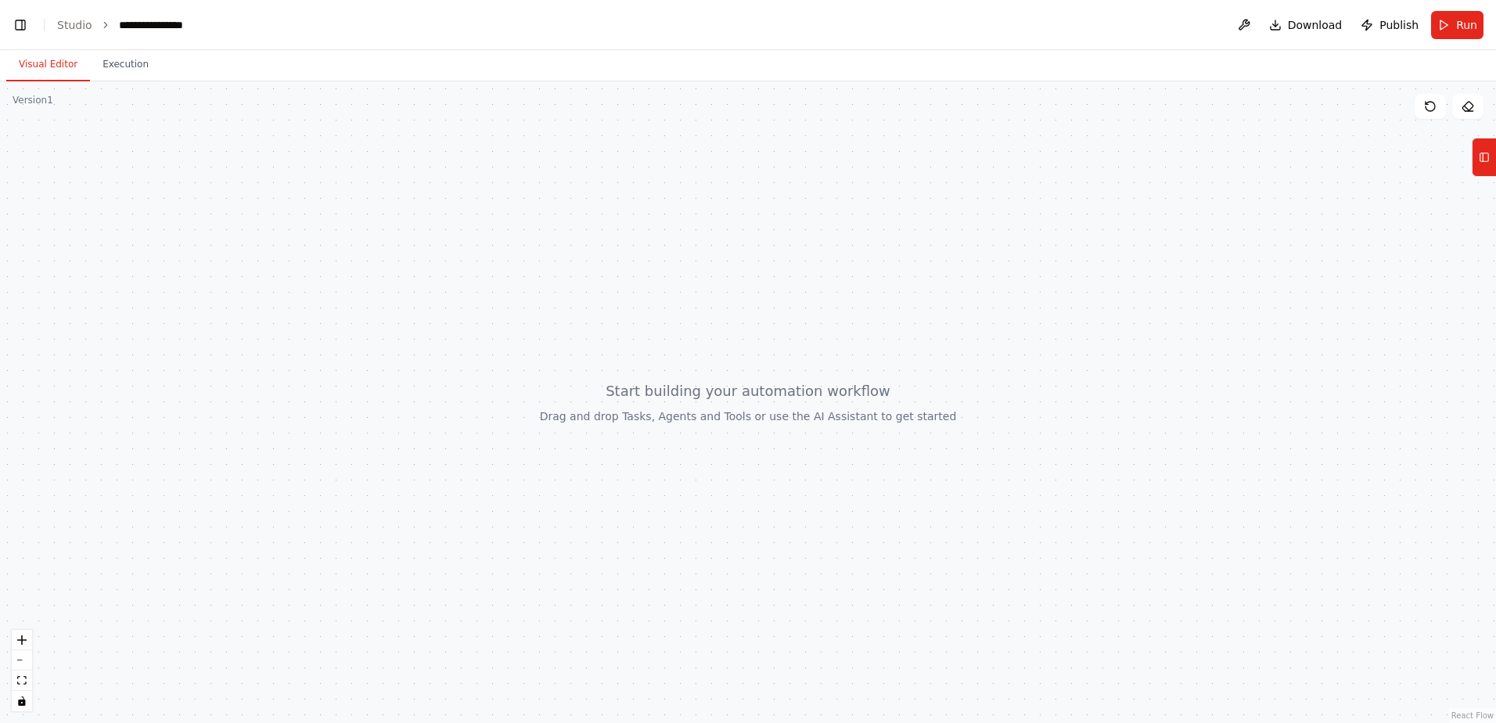
scroll to position [0, 20]
